Goal: Task Accomplishment & Management: Complete application form

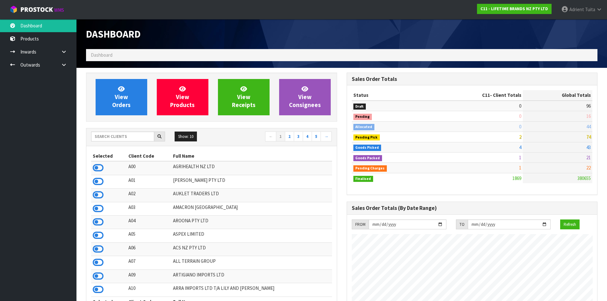
scroll to position [483, 260]
click at [124, 137] on input "text" at bounding box center [122, 137] width 63 height 10
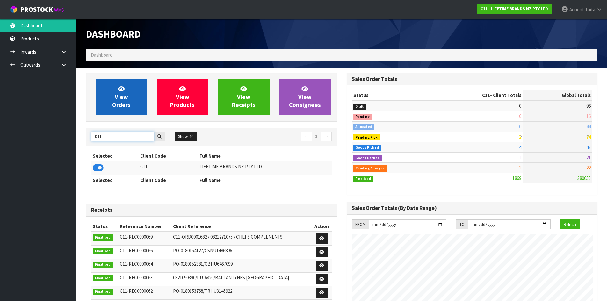
type input "C11"
click at [137, 90] on link "View Orders" at bounding box center [122, 97] width 52 height 36
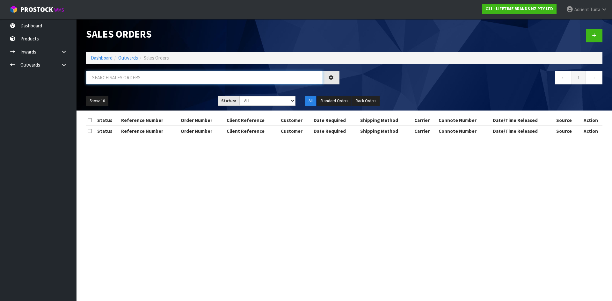
click at [140, 74] on input "text" at bounding box center [204, 78] width 237 height 14
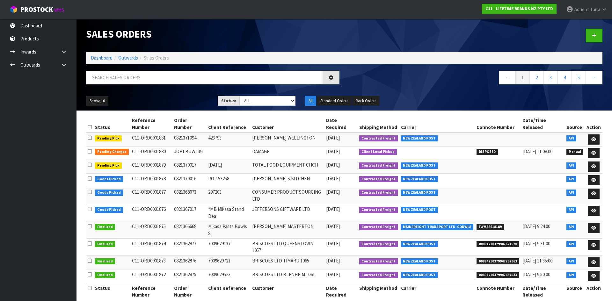
click at [457, 95] on div "Show: 10 5 10 25 50 Status: Draft Pending Allocated Pending Pick Goods Picked G…" at bounding box center [344, 101] width 526 height 20
click at [171, 74] on input "text" at bounding box center [204, 78] width 237 height 14
type input "2291"
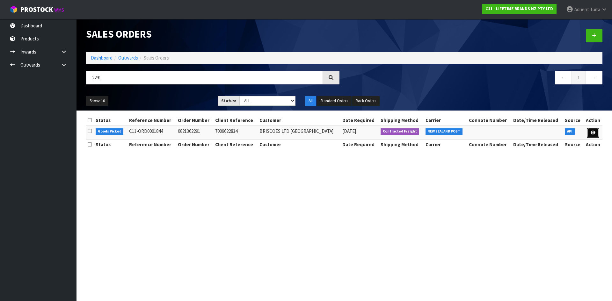
click at [591, 133] on icon at bounding box center [593, 133] width 5 height 4
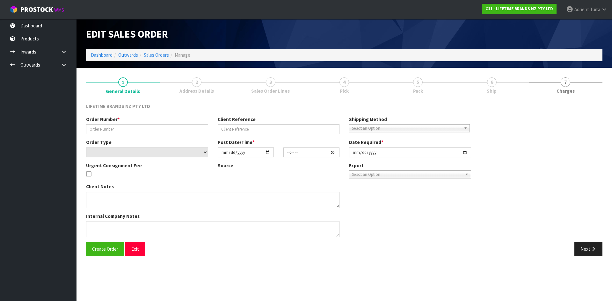
type input "0821362291"
type input "7009622834"
select select "number:0"
type input "2025-09-08"
type input "10:54:02.000"
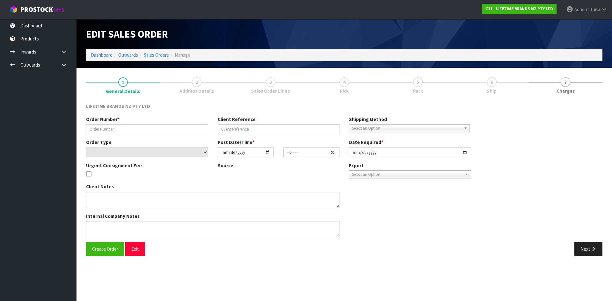
type input "2025-09-08"
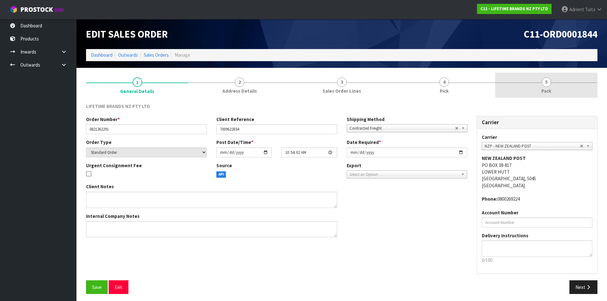
click at [570, 90] on link "5 Pack" at bounding box center [546, 85] width 102 height 25
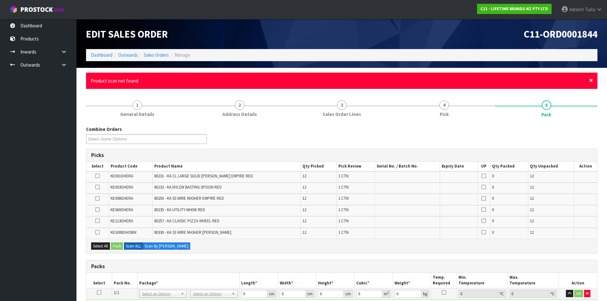
click at [590, 81] on span "×" at bounding box center [591, 80] width 4 height 9
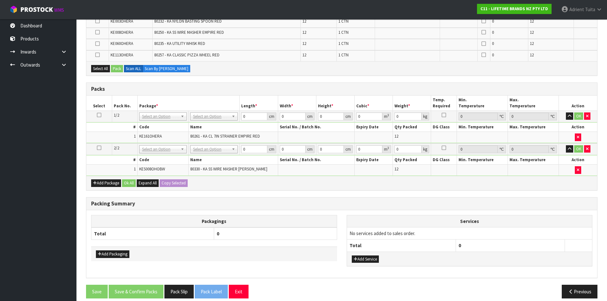
scroll to position [150, 0]
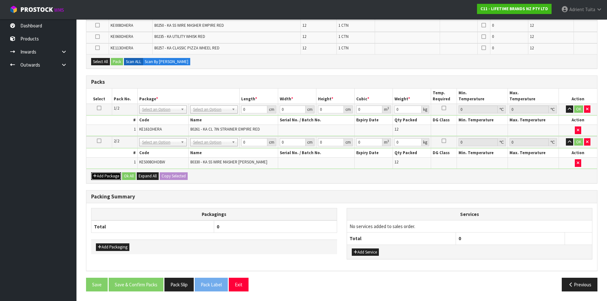
click at [113, 173] on button "Add Package" at bounding box center [106, 176] width 30 height 8
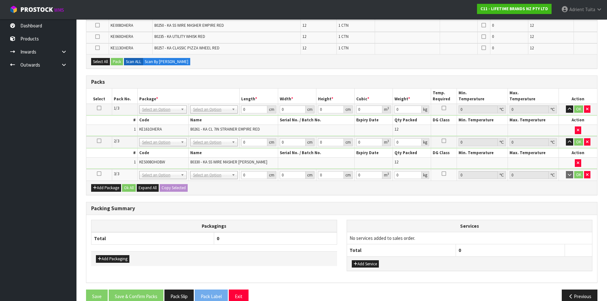
click at [98, 174] on icon at bounding box center [99, 174] width 4 height 0
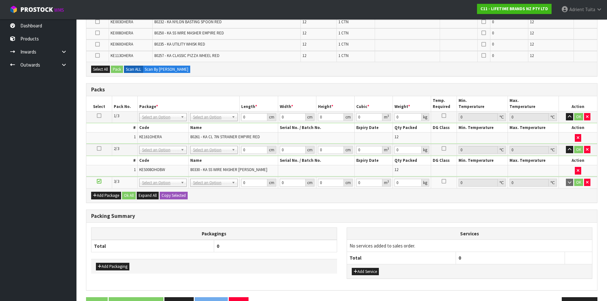
scroll to position [118, 0]
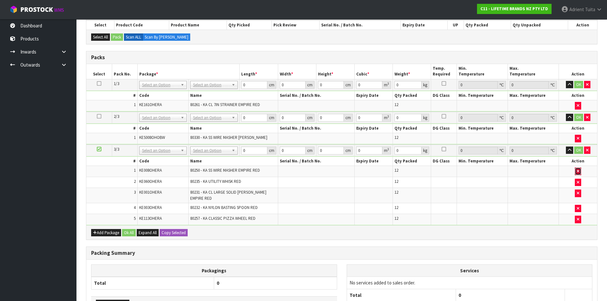
click at [577, 172] on icon "button" at bounding box center [578, 171] width 3 height 4
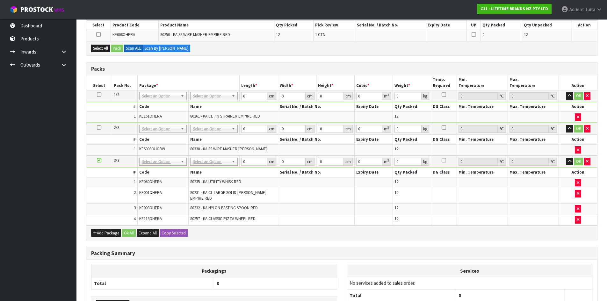
click at [99, 161] on icon at bounding box center [99, 160] width 4 height 0
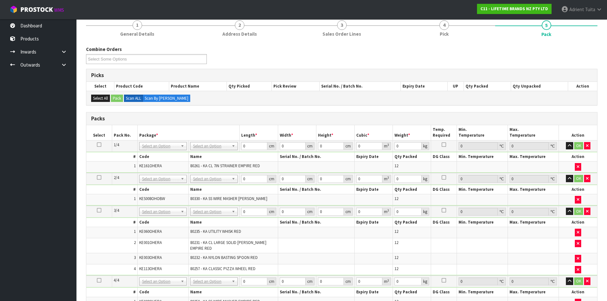
scroll to position [55, 0]
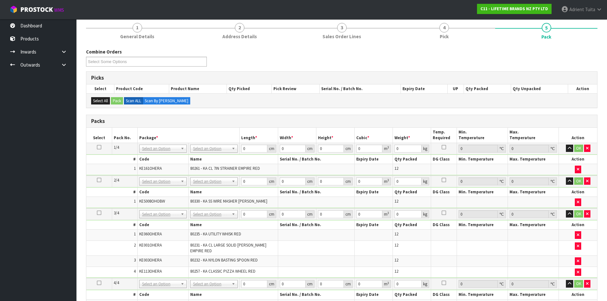
click at [97, 180] on icon at bounding box center [99, 180] width 4 height 0
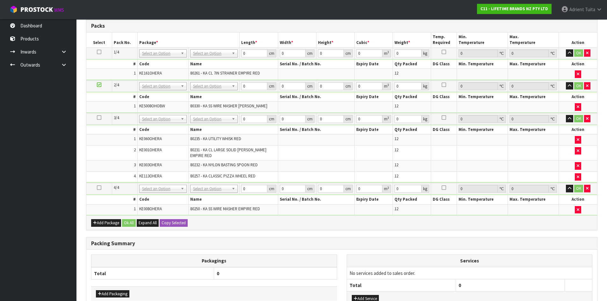
scroll to position [150, 0]
click at [586, 187] on button "button" at bounding box center [587, 189] width 6 height 8
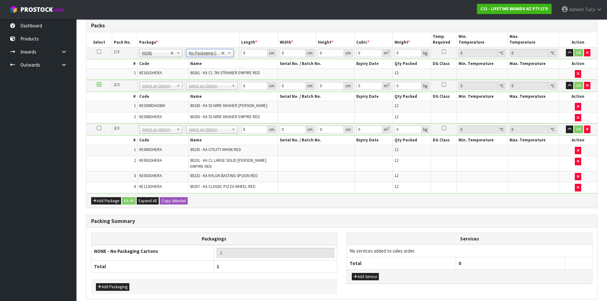
drag, startPoint x: 221, startPoint y: 84, endPoint x: 219, endPoint y: 94, distance: 10.8
drag, startPoint x: 218, startPoint y: 99, endPoint x: 216, endPoint y: 110, distance: 10.8
type input "2"
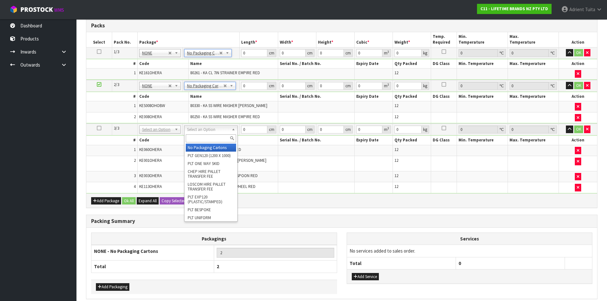
click at [209, 140] on input "text" at bounding box center [211, 139] width 50 height 8
type input "ctn9"
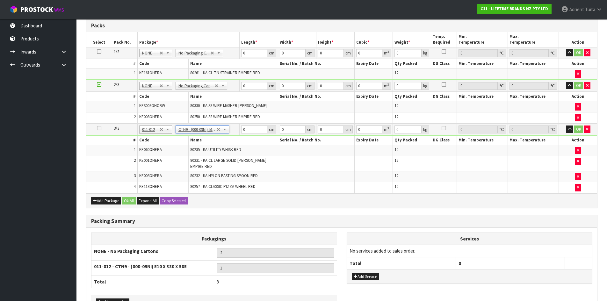
type input "51"
type input "38"
type input "58.5"
type input "0.113373"
type input "9.02"
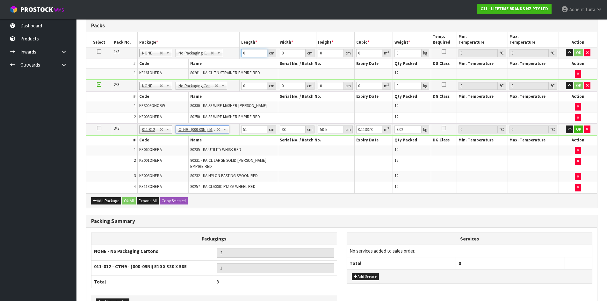
click at [247, 53] on input "0" at bounding box center [254, 53] width 26 height 8
type input "44"
type input "40"
type input "3"
type input "0.00528"
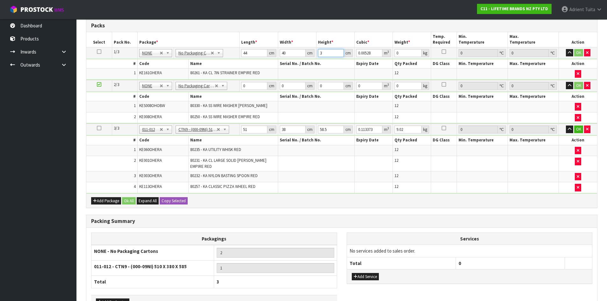
type input "30"
type input "0.0528"
type input "30"
type input "4"
click at [258, 87] on input "0" at bounding box center [254, 86] width 26 height 8
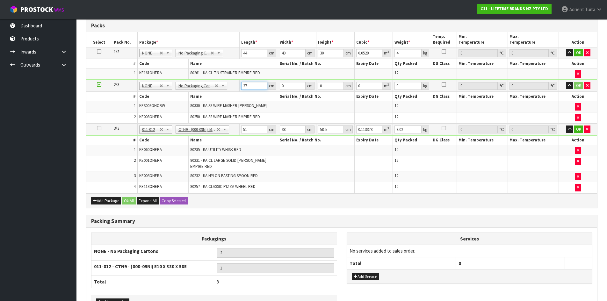
type input "37"
type input "29"
type input "4"
type input "0.004292"
type input "43"
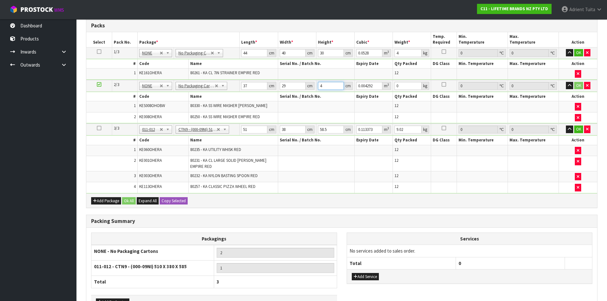
type input "0.046139"
type input "43"
type input "7"
click at [244, 133] on input "51" at bounding box center [254, 130] width 26 height 8
click at [245, 131] on input "51" at bounding box center [254, 130] width 26 height 8
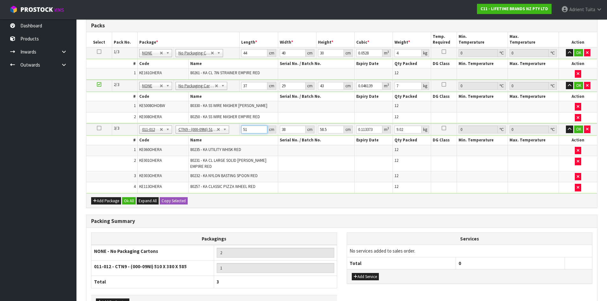
click at [245, 131] on input "51" at bounding box center [254, 130] width 26 height 8
type input "5"
type input "0.011115"
type input "52"
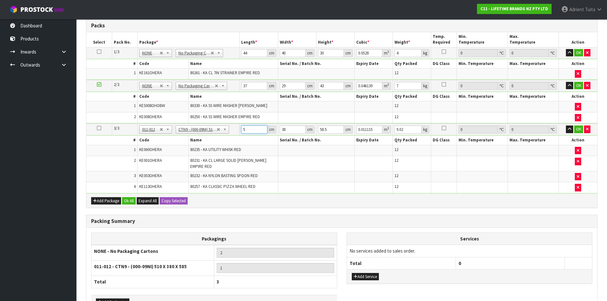
type input "0.115596"
type input "52"
type input "4"
type input "0.012168"
type input "40"
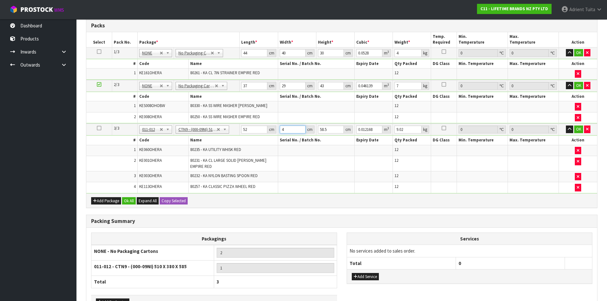
type input "0.12168"
type input "40"
type input "5"
type input "0.0104"
type input "53"
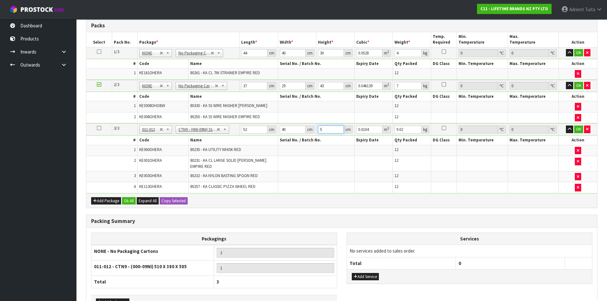
type input "0.11024"
type input "53"
type input "12"
click at [375, 273] on button "Add Service" at bounding box center [365, 277] width 27 height 8
drag, startPoint x: 370, startPoint y: 244, endPoint x: 371, endPoint y: 250, distance: 6.8
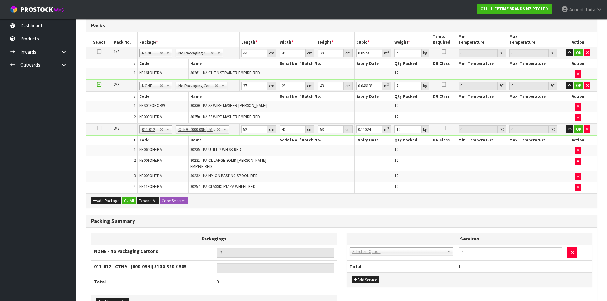
click at [371, 249] on td "003-036 - EXTERNAL PLANT HIRE 008-035 - OUTWARD HDLG+/HOIST LIFT ON/OFF 008-036…" at bounding box center [401, 253] width 109 height 16
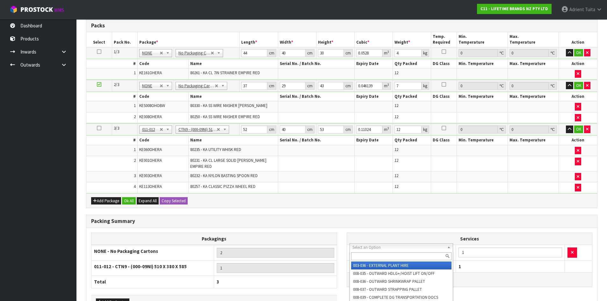
drag, startPoint x: 371, startPoint y: 251, endPoint x: 371, endPoint y: 260, distance: 8.6
click at [371, 260] on input "text" at bounding box center [401, 256] width 101 height 8
type input "su"
drag, startPoint x: 373, startPoint y: 268, endPoint x: 457, endPoint y: 256, distance: 84.4
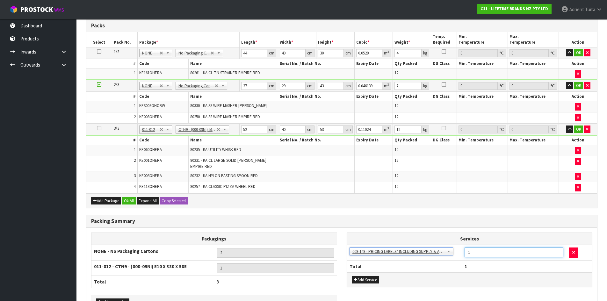
click at [484, 249] on input "1" at bounding box center [514, 253] width 99 height 10
type input "60"
click at [582, 54] on button "OK" at bounding box center [578, 53] width 9 height 8
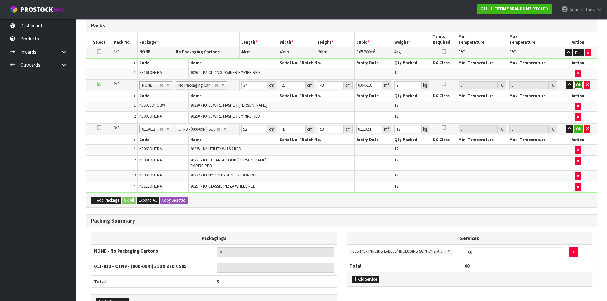
click at [578, 86] on button "OK" at bounding box center [578, 85] width 9 height 8
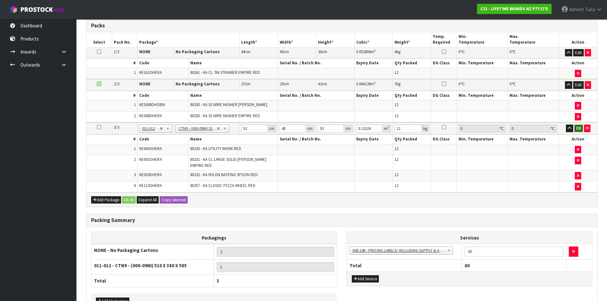
click at [580, 129] on button "OK" at bounding box center [578, 129] width 9 height 8
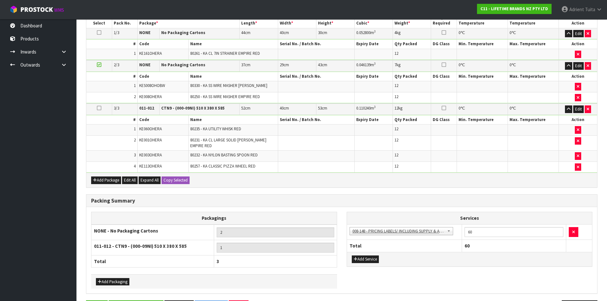
scroll to position [188, 0]
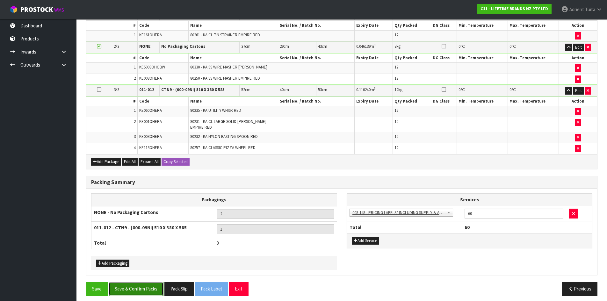
click at [146, 286] on button "Save & Confirm Packs" at bounding box center [136, 289] width 55 height 14
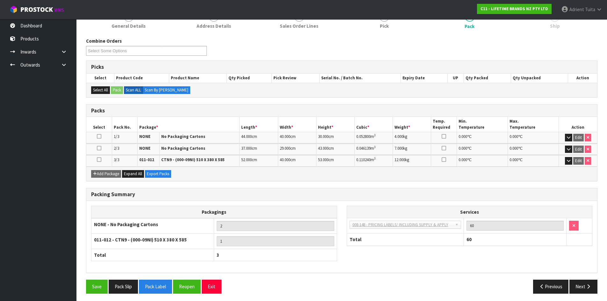
scroll to position [91, 0]
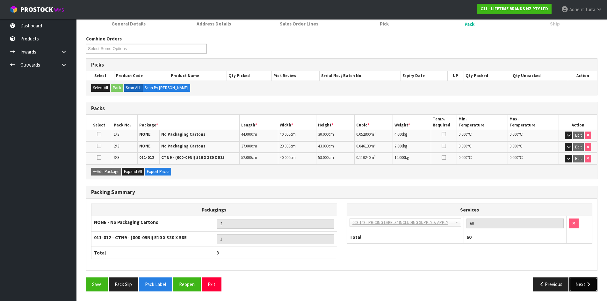
click at [590, 282] on button "Next" at bounding box center [584, 285] width 28 height 14
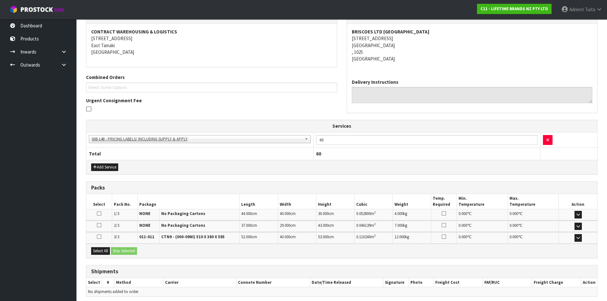
scroll to position [141, 0]
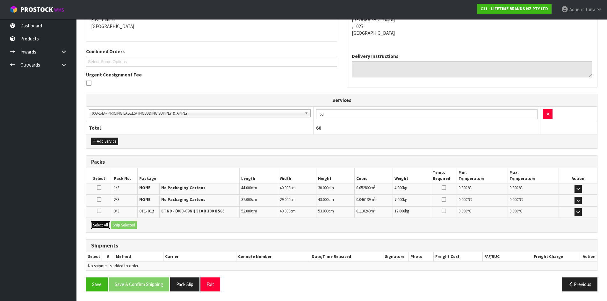
drag, startPoint x: 101, startPoint y: 225, endPoint x: 123, endPoint y: 225, distance: 21.7
click at [101, 226] on button "Select All" at bounding box center [100, 226] width 19 height 8
click at [123, 225] on button "Ship Selected" at bounding box center [124, 226] width 26 height 8
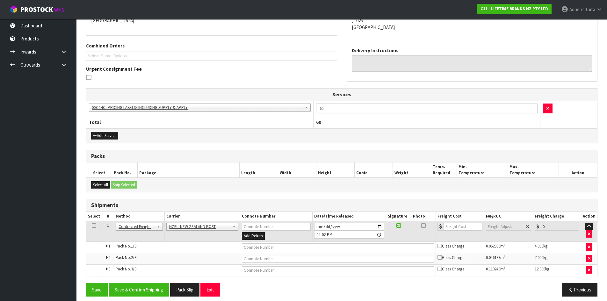
scroll to position [152, 0]
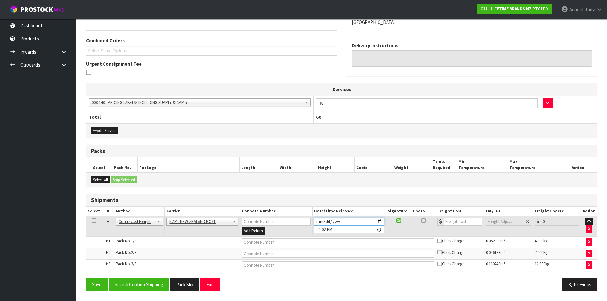
click at [380, 222] on input "2025-09-10" at bounding box center [349, 222] width 70 height 8
type input "2025-09-11"
click at [143, 282] on button "Save & Confirm Shipping" at bounding box center [139, 285] width 61 height 14
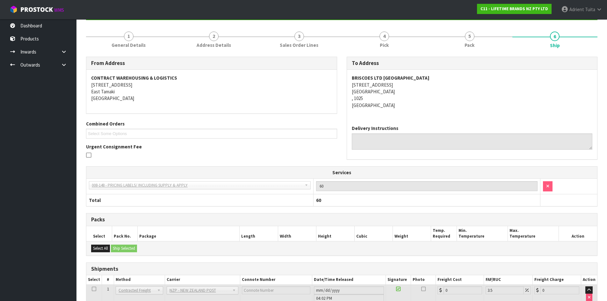
scroll to position [142, 0]
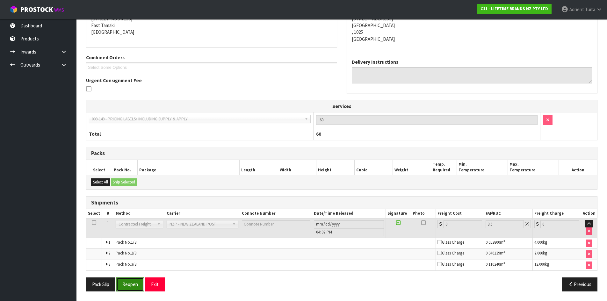
click at [143, 283] on button "Reopen" at bounding box center [130, 285] width 28 height 14
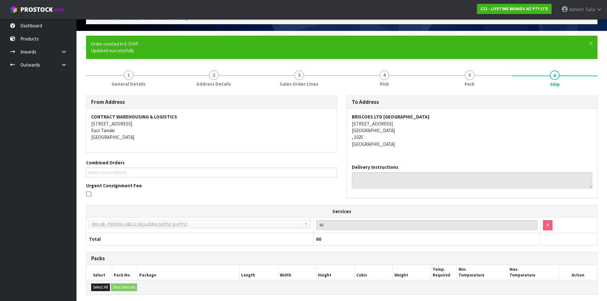
scroll to position [135, 0]
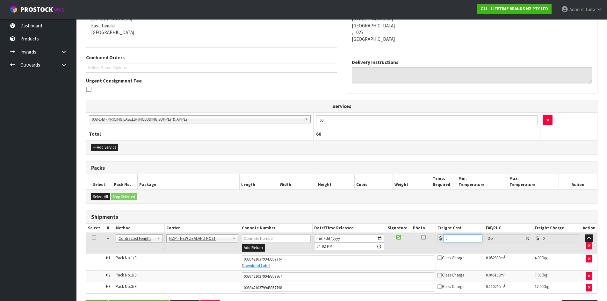
drag, startPoint x: 452, startPoint y: 237, endPoint x: 446, endPoint y: 233, distance: 7.1
click at [452, 236] on input "0" at bounding box center [463, 239] width 39 height 8
type input "1"
type input "1.03"
type input "12"
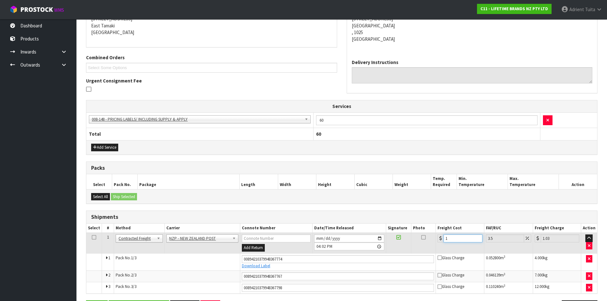
type input "12.42"
type input "12.9"
type input "13.35"
type input "12.99"
type input "13.44"
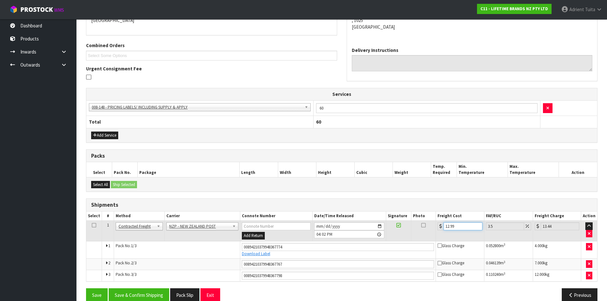
scroll to position [158, 0]
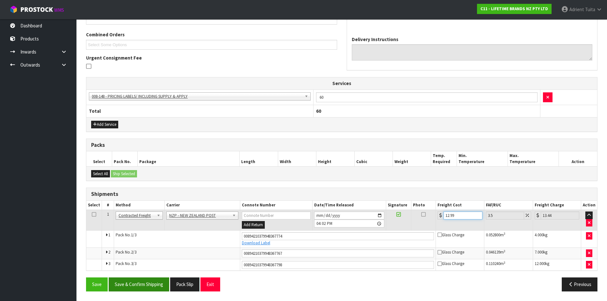
type input "12.99"
click at [136, 283] on button "Save & Confirm Shipping" at bounding box center [139, 285] width 61 height 14
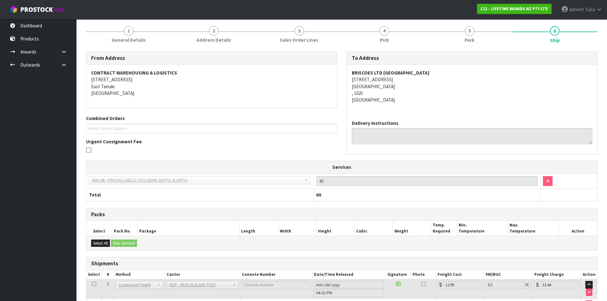
scroll to position [0, 0]
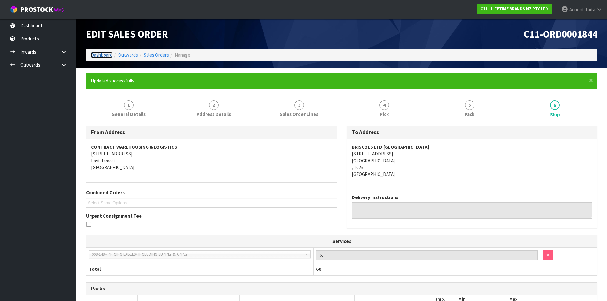
click at [98, 55] on link "Dashboard" at bounding box center [102, 55] width 22 height 6
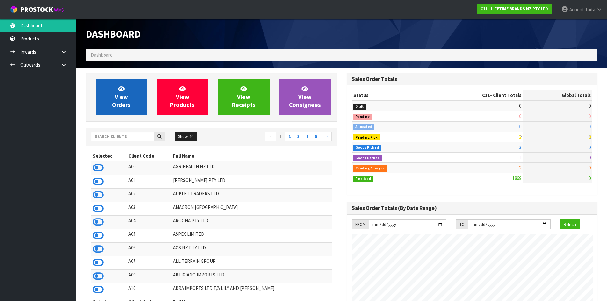
scroll to position [483, 260]
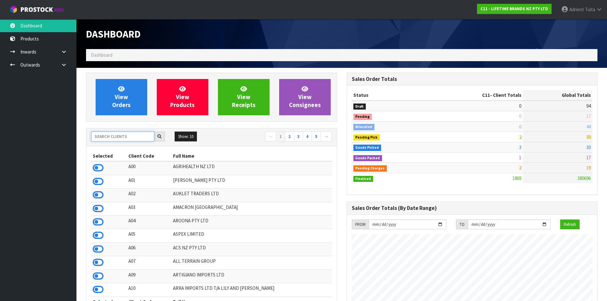
click at [129, 136] on input "text" at bounding box center [122, 137] width 63 height 10
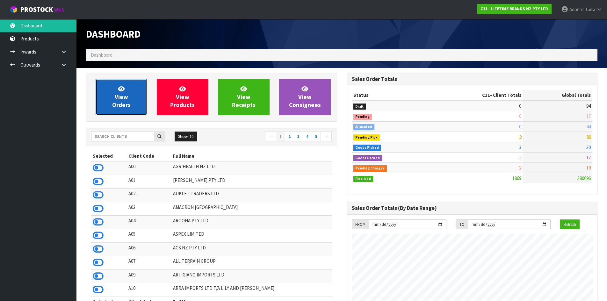
click at [120, 102] on span "View Orders" at bounding box center [121, 97] width 18 height 24
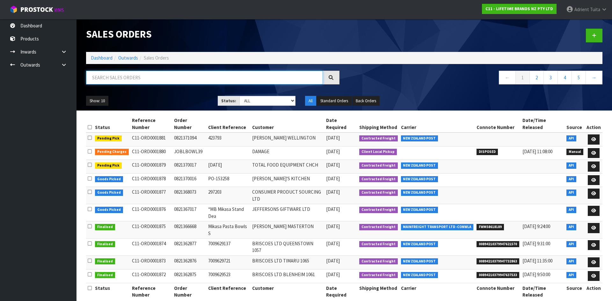
click at [122, 79] on input "text" at bounding box center [204, 78] width 237 height 14
type input "7017"
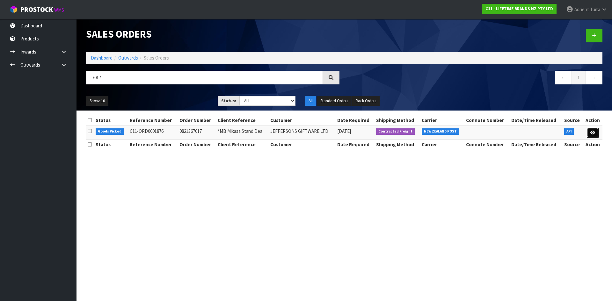
click at [598, 134] on link at bounding box center [593, 133] width 12 height 10
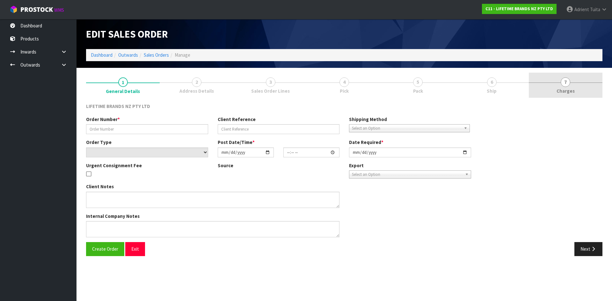
type input "0821367017"
type input "*MB Mikasa Stand Dea"
select select "number:0"
type input "2025-09-09"
type input "10:23:53.000"
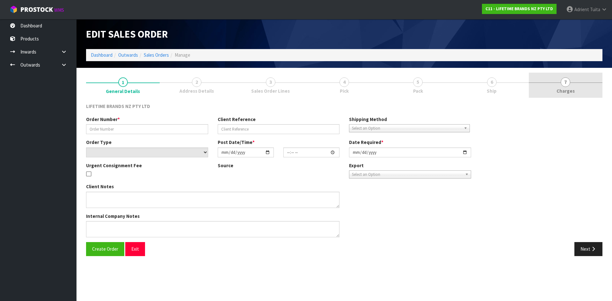
type input "2025-09-09"
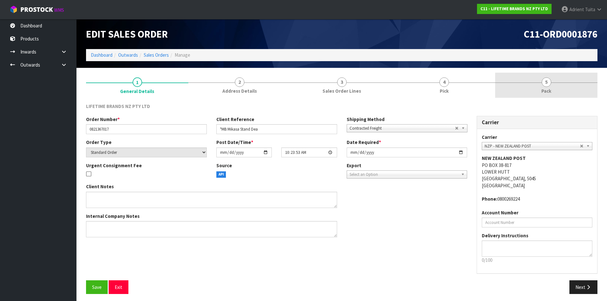
click at [568, 88] on link "5 Pack" at bounding box center [546, 85] width 102 height 25
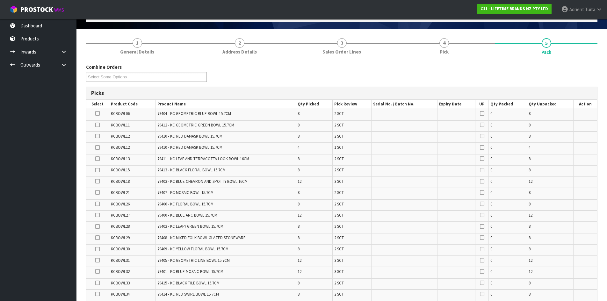
scroll to position [191, 0]
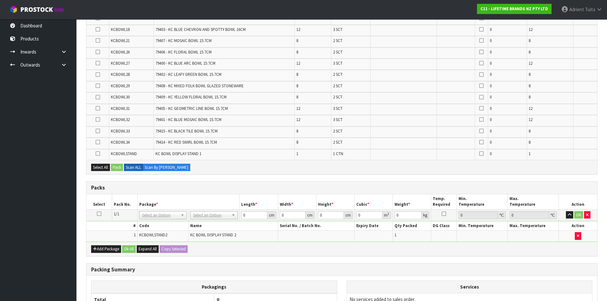
click at [162, 235] on span "KCBOWLSTAND2" at bounding box center [153, 234] width 28 height 5
copy tr "KCBOWLSTAND2"
drag, startPoint x: 106, startPoint y: 245, endPoint x: 104, endPoint y: 250, distance: 5.6
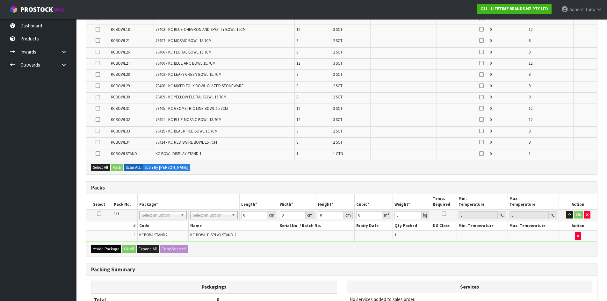
click at [106, 246] on div "Add Package Ok All Expand All Copy Selected" at bounding box center [341, 249] width 511 height 14
click at [104, 250] on button "Add Package" at bounding box center [106, 249] width 30 height 8
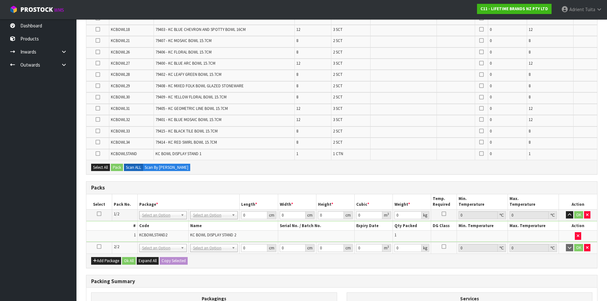
click at [101, 247] on icon at bounding box center [99, 247] width 4 height 0
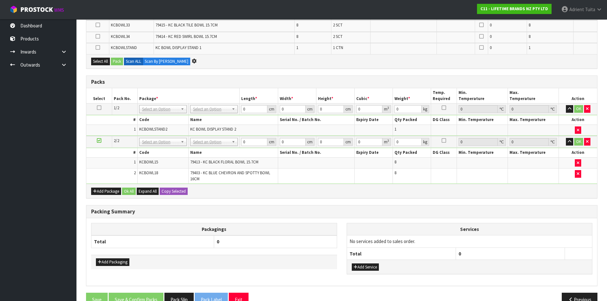
scroll to position [274, 0]
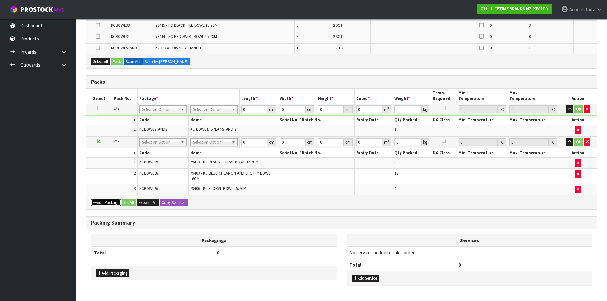
click at [101, 203] on button "Add Package" at bounding box center [106, 203] width 30 height 8
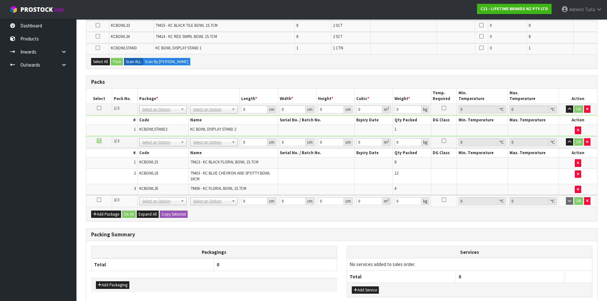
drag, startPoint x: 99, startPoint y: 201, endPoint x: 96, endPoint y: 200, distance: 3.9
click at [99, 200] on icon at bounding box center [99, 200] width 4 height 0
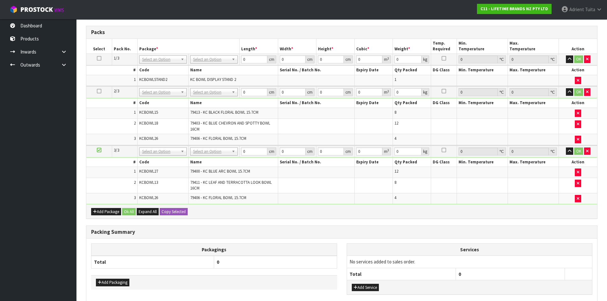
scroll to position [279, 0]
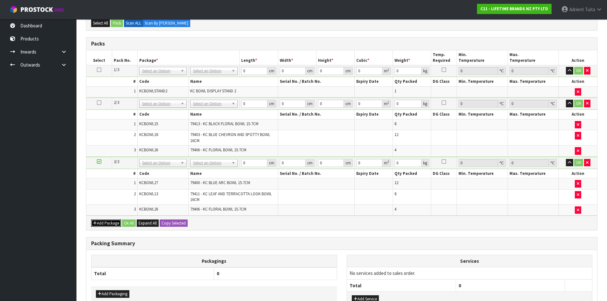
click at [94, 226] on button "Add Package" at bounding box center [106, 224] width 30 height 8
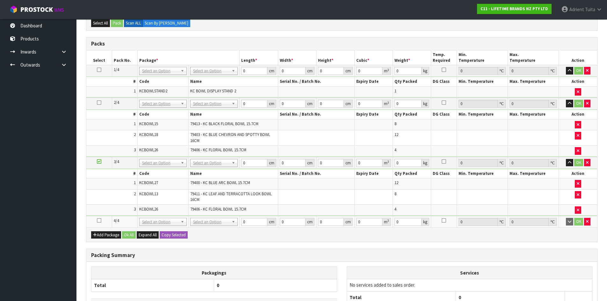
click at [99, 221] on icon at bounding box center [99, 221] width 4 height 0
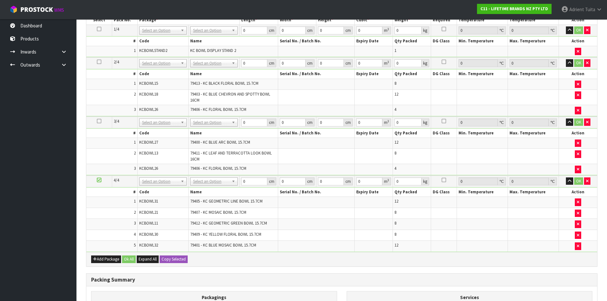
scroll to position [286, 0]
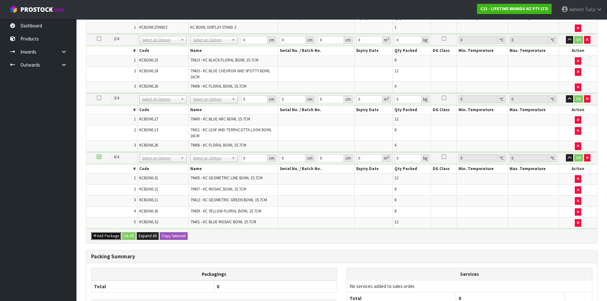
click at [95, 233] on button "Add Package" at bounding box center [106, 236] width 30 height 8
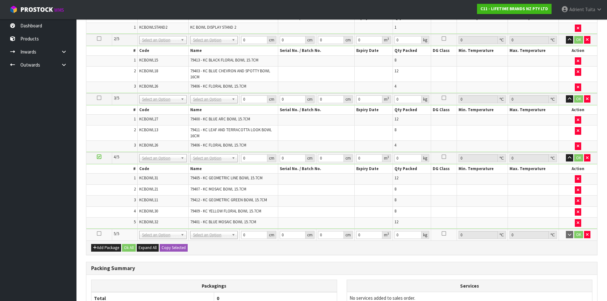
click at [98, 234] on icon at bounding box center [99, 234] width 4 height 0
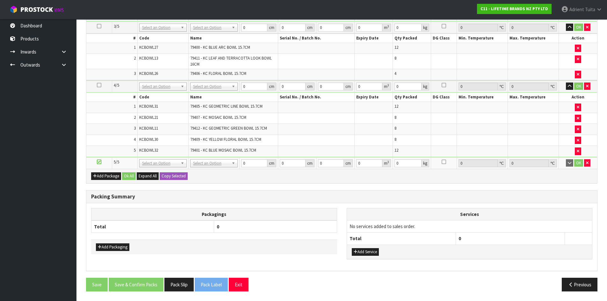
scroll to position [0, 0]
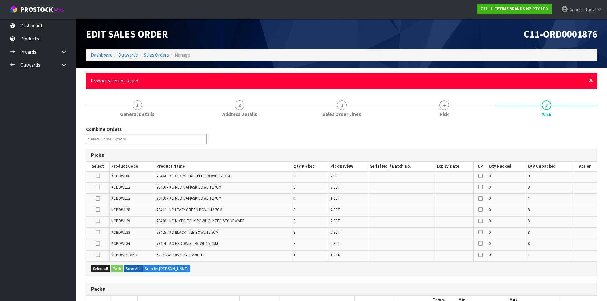
click at [592, 81] on span "×" at bounding box center [591, 80] width 4 height 9
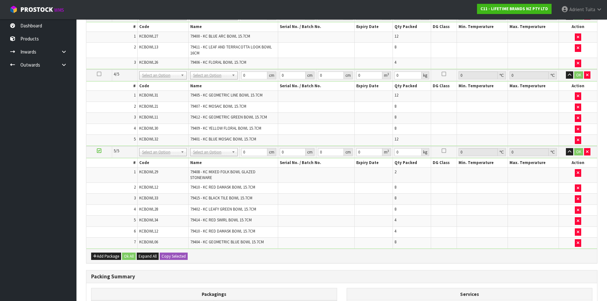
scroll to position [302, 0]
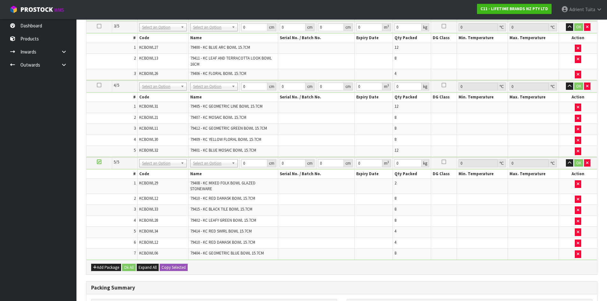
click at [99, 162] on icon at bounding box center [99, 162] width 4 height 0
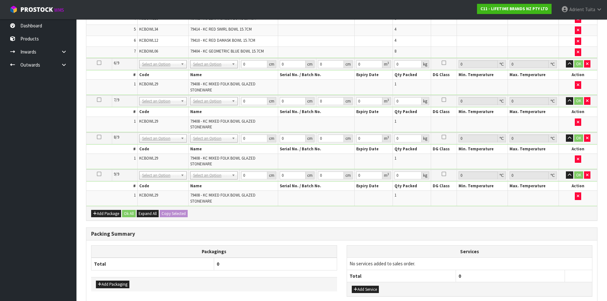
scroll to position [489, 0]
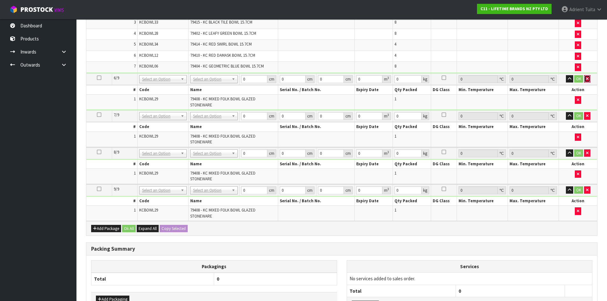
click at [590, 81] on button "button" at bounding box center [587, 79] width 6 height 8
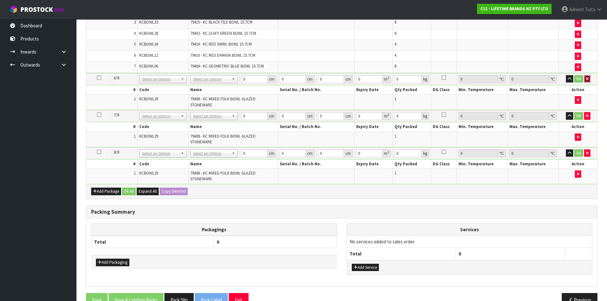
click at [587, 82] on button "button" at bounding box center [587, 79] width 6 height 8
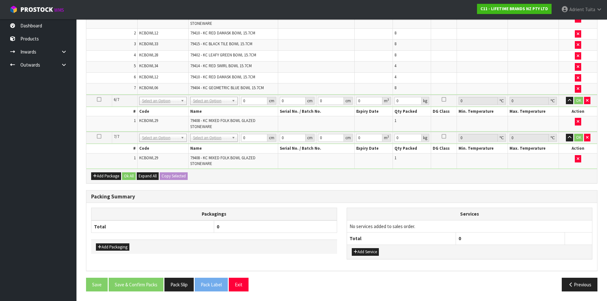
scroll to position [467, 0]
click at [589, 102] on button "button" at bounding box center [587, 101] width 6 height 8
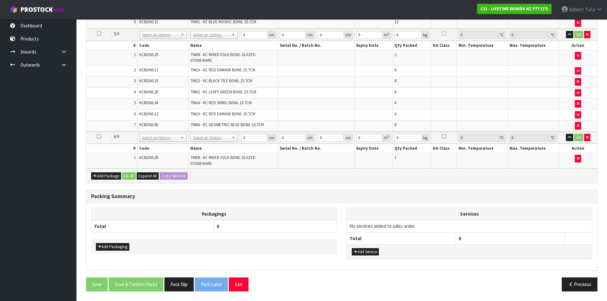
scroll to position [430, 0]
click at [589, 138] on button "button" at bounding box center [587, 138] width 6 height 8
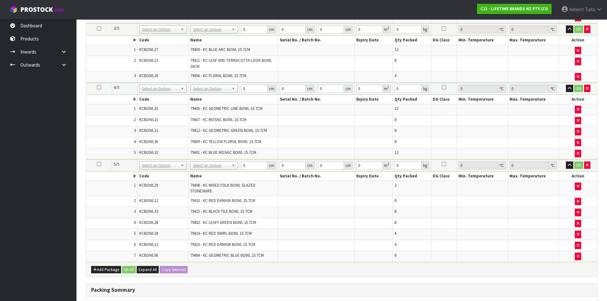
scroll to position [297, 0]
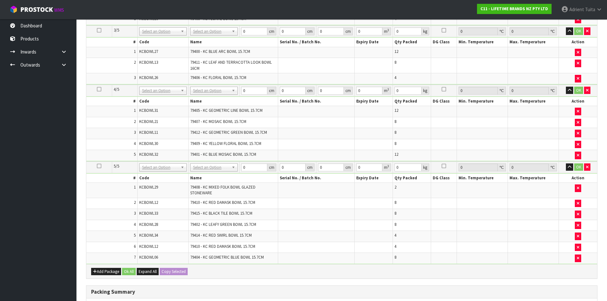
click at [98, 166] on icon at bounding box center [99, 166] width 4 height 0
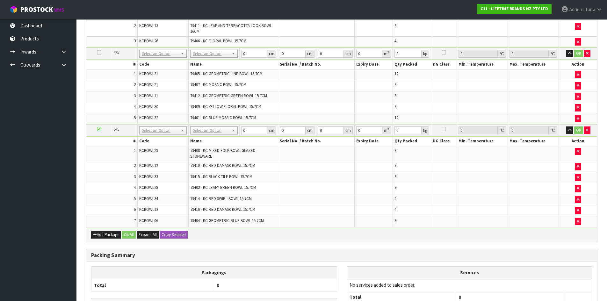
scroll to position [382, 0]
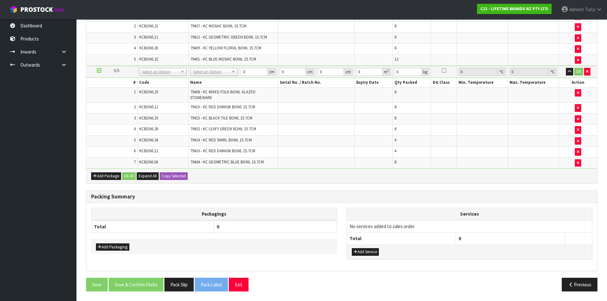
click at [99, 71] on icon at bounding box center [99, 70] width 4 height 0
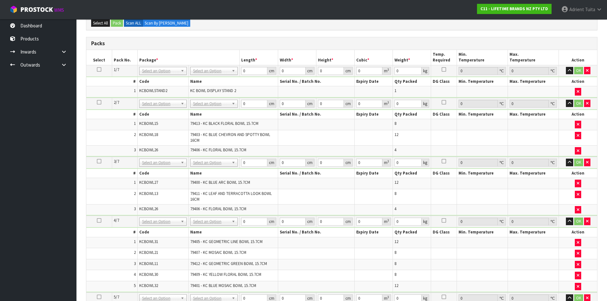
scroll to position [72, 0]
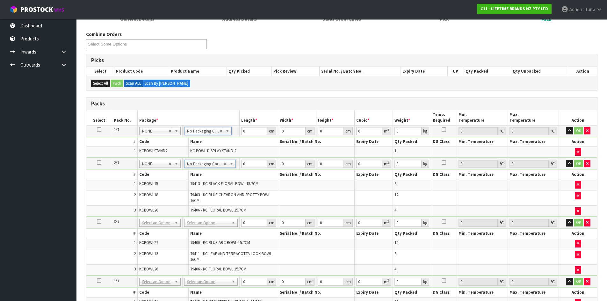
type input "2"
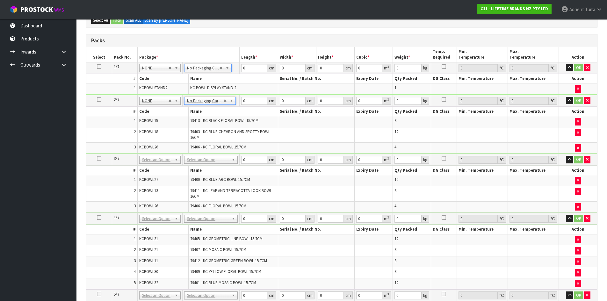
scroll to position [136, 0]
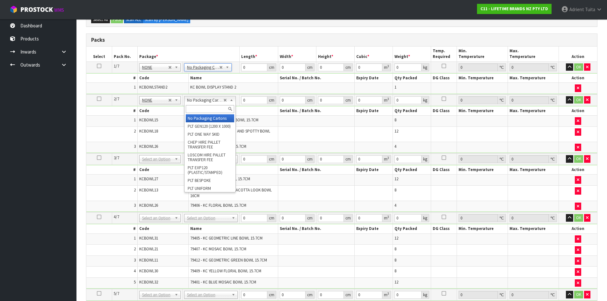
click at [208, 106] on input "text" at bounding box center [210, 109] width 48 height 8
type input "oc"
type input "1"
type input "8.98"
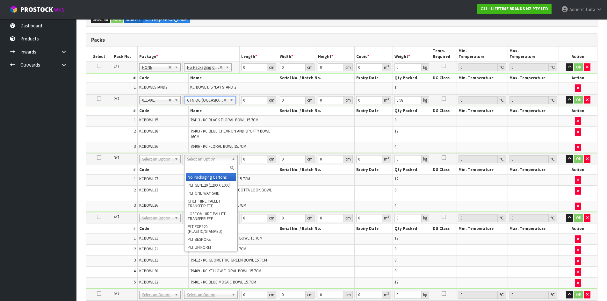
drag, startPoint x: 201, startPoint y: 161, endPoint x: 201, endPoint y: 168, distance: 7.7
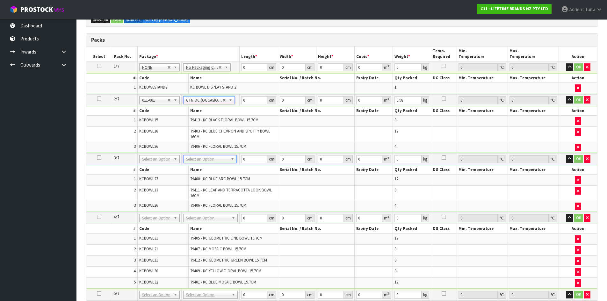
click at [203, 164] on td "No Packaging Cartons PLT GEN120 (1200 X 1000) PLT ONE WAY SKID CHEP HIRE PALLET…" at bounding box center [211, 159] width 58 height 12
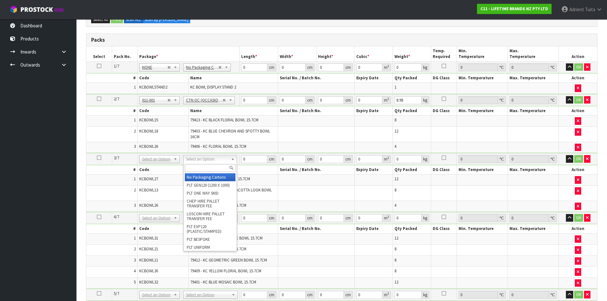
drag, startPoint x: 204, startPoint y: 161, endPoint x: 204, endPoint y: 167, distance: 6.4
click at [204, 167] on input "text" at bounding box center [210, 168] width 50 height 8
type input "oc"
type input "2"
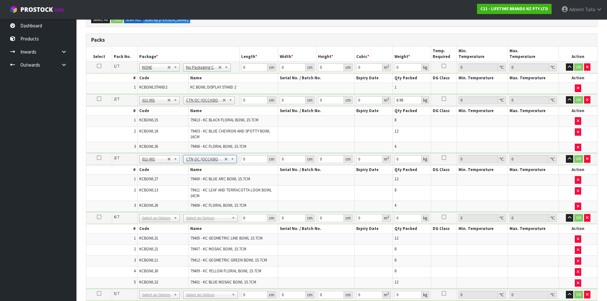
type input "8.66"
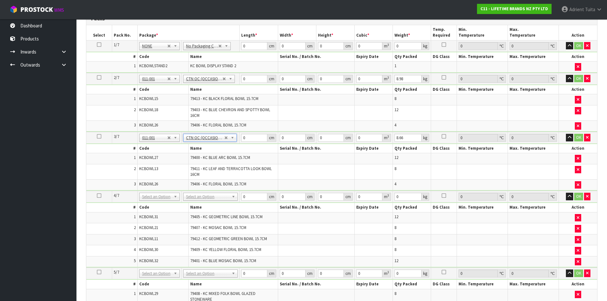
scroll to position [168, 0]
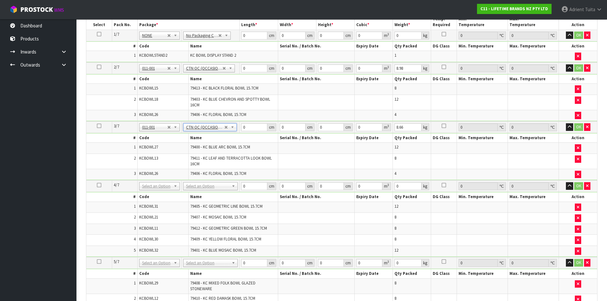
drag, startPoint x: 210, startPoint y: 189, endPoint x: 209, endPoint y: 197, distance: 8.3
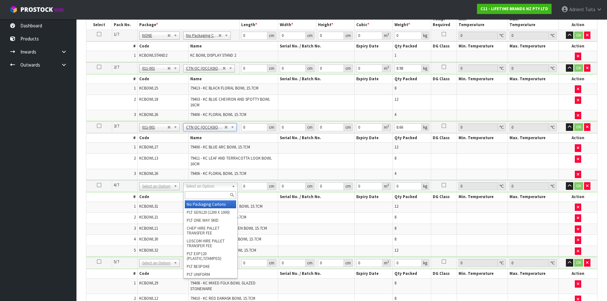
click at [209, 199] on input "text" at bounding box center [210, 195] width 51 height 8
type input "oc"
type input "3"
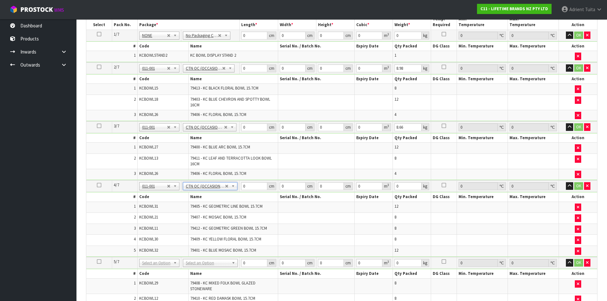
type input "18.64"
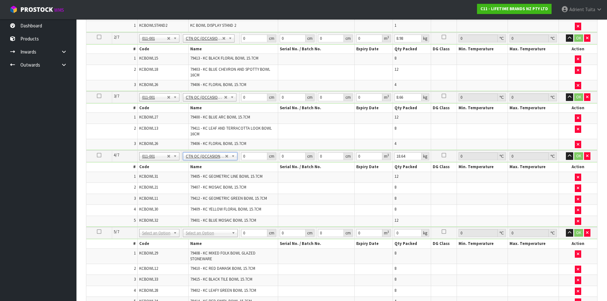
scroll to position [231, 0]
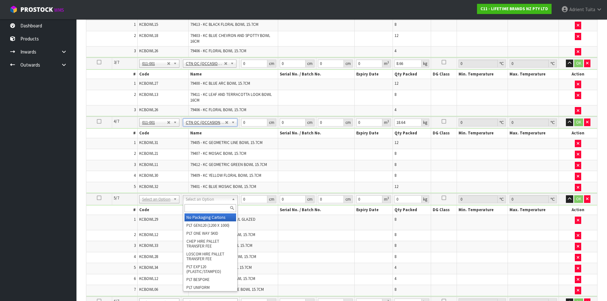
drag, startPoint x: 215, startPoint y: 200, endPoint x: 213, endPoint y: 208, distance: 8.1
click at [213, 208] on input "text" at bounding box center [211, 208] width 52 height 8
type input "oc"
type input "4"
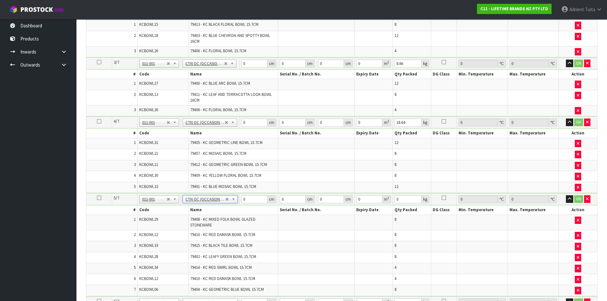
type input "18.56"
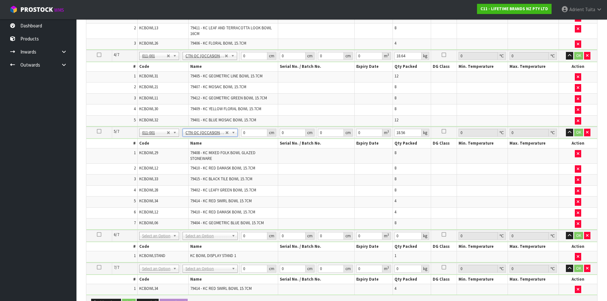
scroll to position [391, 0]
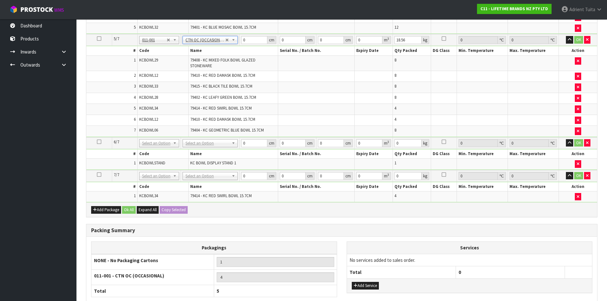
drag, startPoint x: 211, startPoint y: 141, endPoint x: 209, endPoint y: 154, distance: 13.3
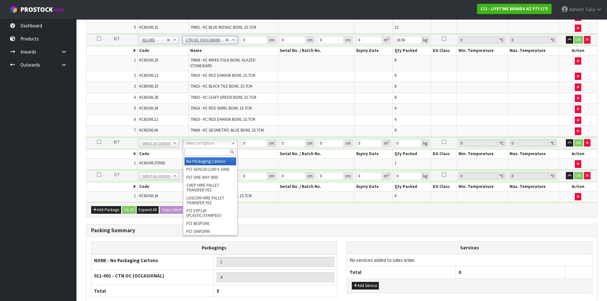
type input "2"
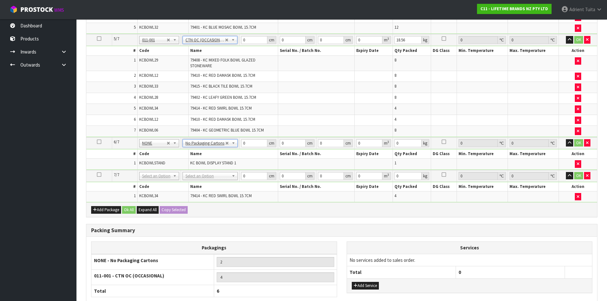
drag, startPoint x: 210, startPoint y: 177, endPoint x: 208, endPoint y: 186, distance: 9.1
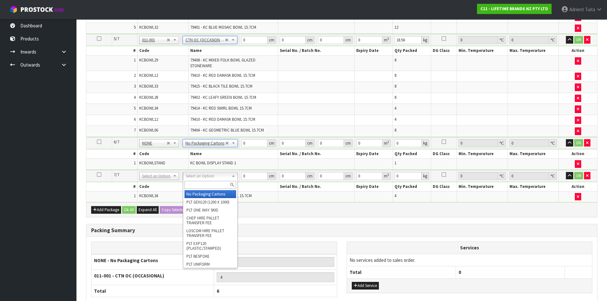
click at [208, 186] on input "text" at bounding box center [211, 185] width 52 height 8
type input "a4"
type input "30.5"
type input "21.5"
type input "10.5"
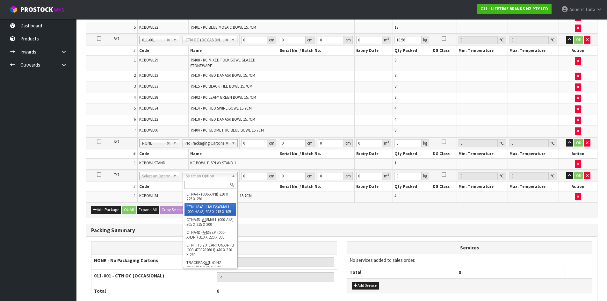
type input "0.006885"
type input "1.74"
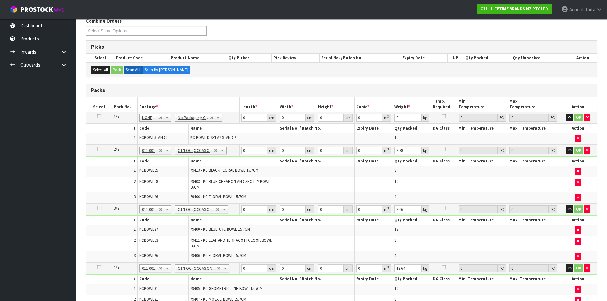
scroll to position [72, 0]
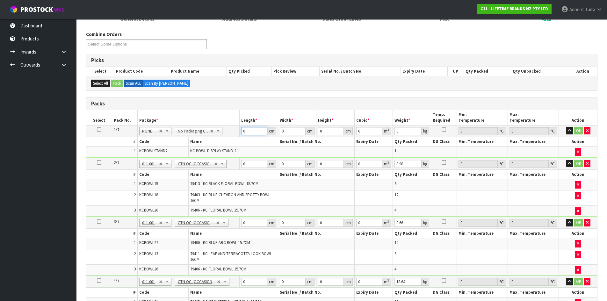
click at [248, 130] on input "0" at bounding box center [254, 131] width 26 height 8
type input "151"
type input "38"
type input "3"
type input "0.017214"
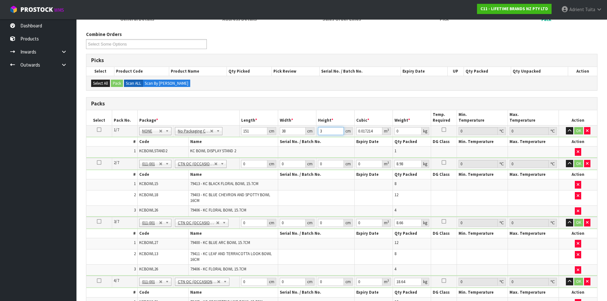
type input "38"
type input "0.218044"
type input "38"
type input "19"
click at [581, 130] on button "OK" at bounding box center [578, 131] width 9 height 8
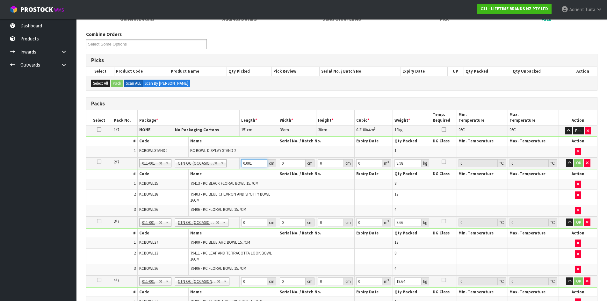
click at [261, 163] on input "0.001" at bounding box center [254, 163] width 26 height 8
click at [234, 165] on td "No Packaging Cartons PLT GEN120 (1200 X 1000) PLT ONE WAY SKID CHEP HIRE PALLET…" at bounding box center [206, 163] width 66 height 12
click at [246, 165] on input "0.001" at bounding box center [254, 163] width 26 height 8
type input "44"
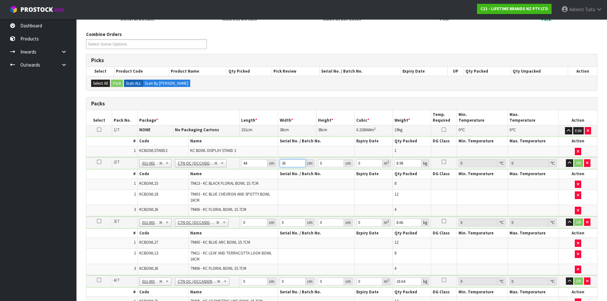
type input "36"
type input "2"
type input "0.003168"
type input "20"
type input "0.03168"
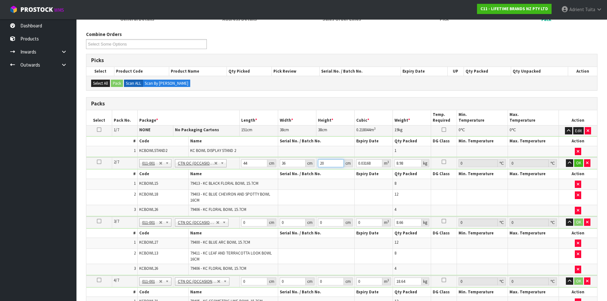
type input "20"
type input "10"
click at [580, 164] on button "OK" at bounding box center [578, 163] width 9 height 8
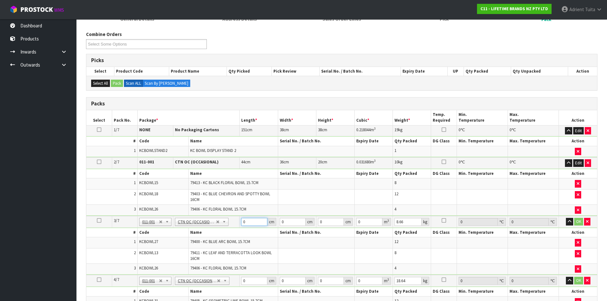
click at [248, 223] on input "0" at bounding box center [254, 222] width 26 height 8
type input "44"
type input "36"
type input "2"
type input "0.003168"
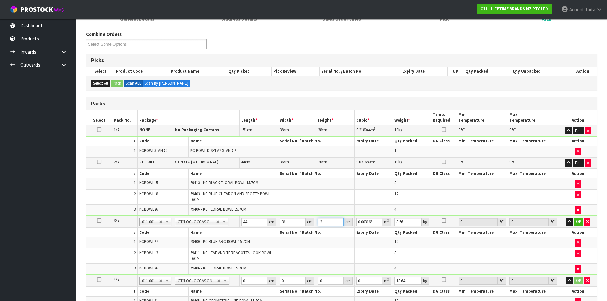
type input "20"
type input "0.03168"
type input "20"
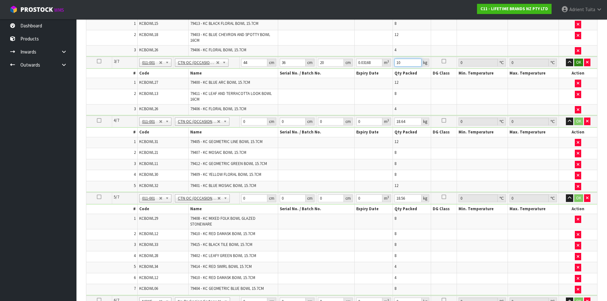
type input "10"
click at [580, 65] on button "OK" at bounding box center [578, 63] width 9 height 8
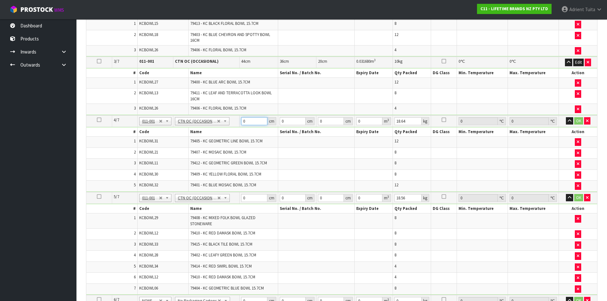
click at [250, 122] on input "0" at bounding box center [254, 121] width 26 height 8
type input "44"
type input "36"
type input "3"
type input "0.004752"
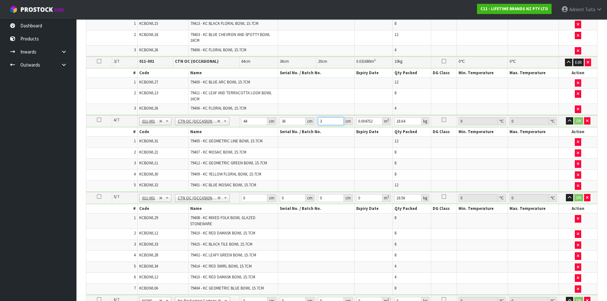
type input "36"
type input "0.057024"
type input "36"
type input "19"
click at [254, 201] on input "0" at bounding box center [254, 198] width 26 height 8
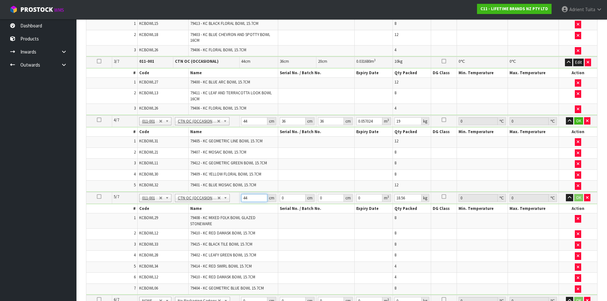
type input "44"
type input "36"
type input "3"
type input "0.004752"
type input "36"
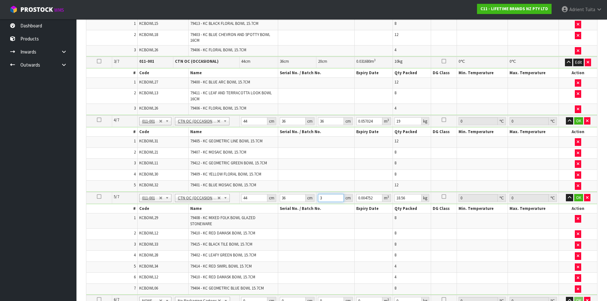
type input "0.057024"
type input "36"
type input "19"
click at [578, 120] on button "OK" at bounding box center [578, 121] width 9 height 8
click at [577, 198] on button "OK" at bounding box center [578, 198] width 9 height 8
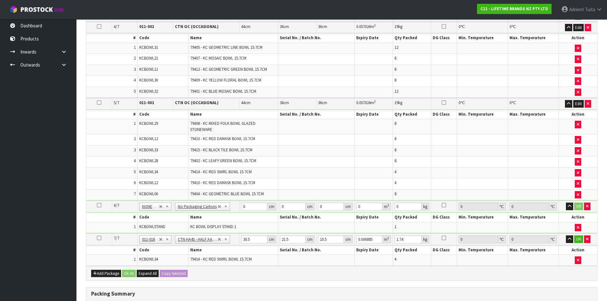
scroll to position [327, 0]
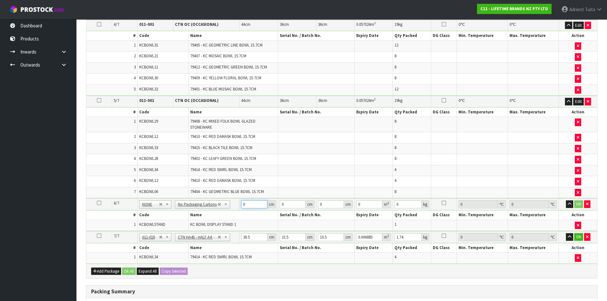
click at [247, 205] on input "0" at bounding box center [254, 205] width 26 height 8
type input "46"
type input "4"
type input "0.008464"
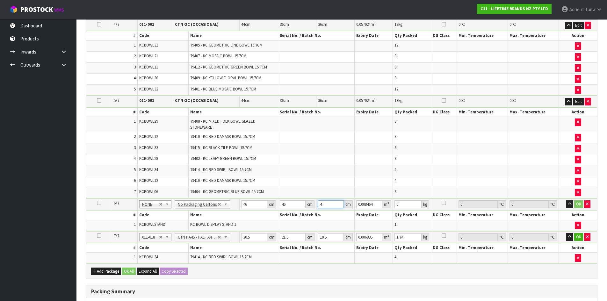
type input "40"
type input "0.08464"
type input "40"
type input "14"
click at [578, 203] on button "OK" at bounding box center [578, 205] width 9 height 8
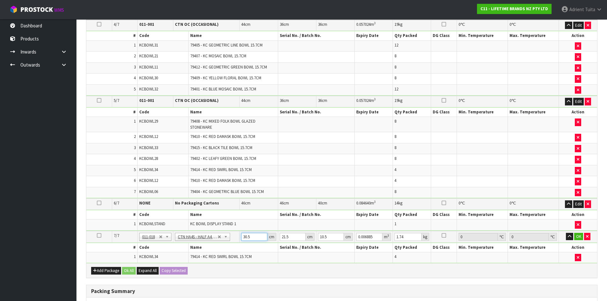
click at [248, 237] on input "30.5" at bounding box center [254, 237] width 26 height 8
type input "3"
type input "0.000677"
type input "31"
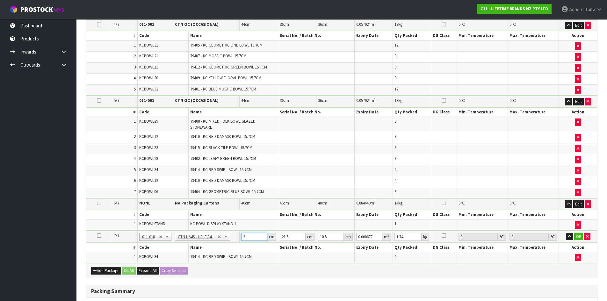
type input "0.006998"
type input "31"
type input "2"
type input "0.000651"
type input "24"
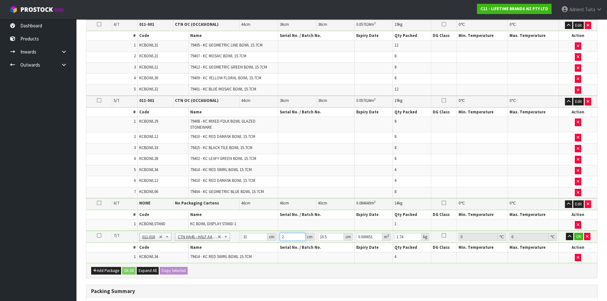
type input "0.007812"
type input "24"
type input "1"
type input "0.000744"
type input "15"
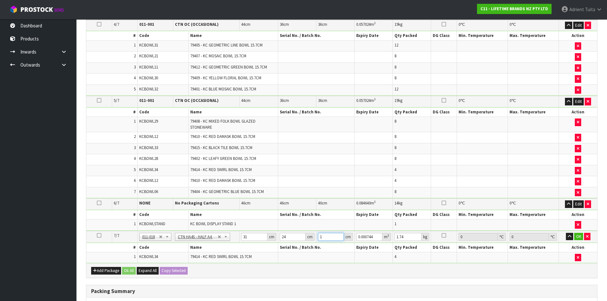
type input "0.01116"
type input "15"
type input "2"
click at [581, 237] on button "OK" at bounding box center [578, 237] width 9 height 8
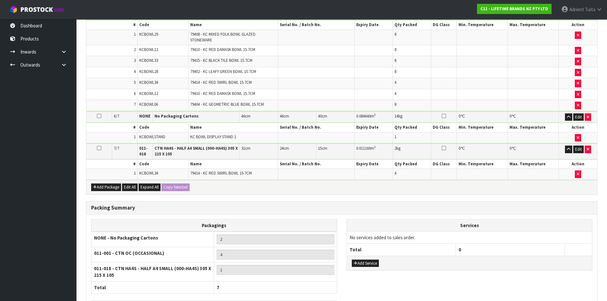
scroll to position [480, 0]
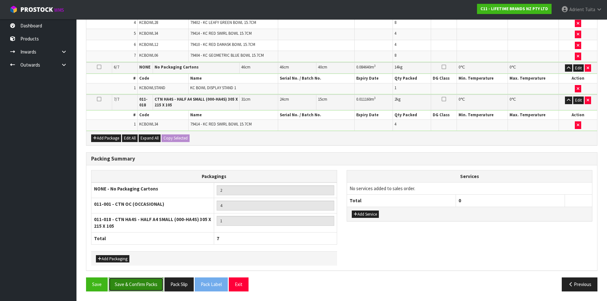
click at [127, 286] on button "Save & Confirm Packs" at bounding box center [136, 285] width 55 height 14
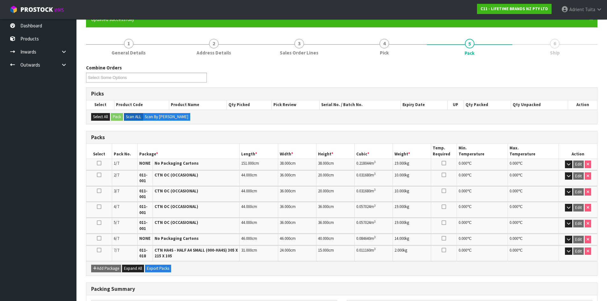
scroll to position [0, 0]
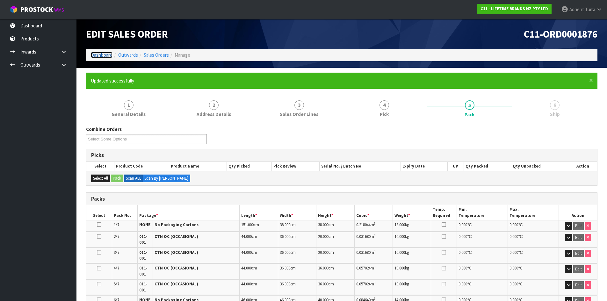
click at [100, 54] on link "Dashboard" at bounding box center [102, 55] width 22 height 6
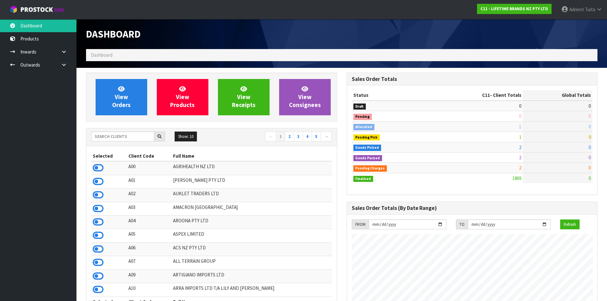
scroll to position [483, 260]
click at [133, 87] on link "View Orders" at bounding box center [122, 97] width 52 height 36
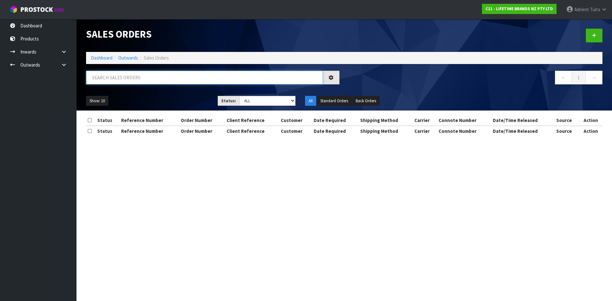
click at [133, 83] on input "text" at bounding box center [204, 78] width 237 height 14
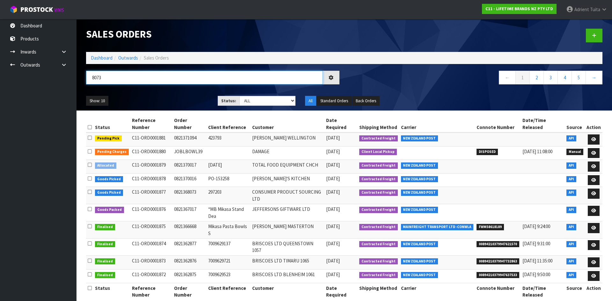
type input "8073"
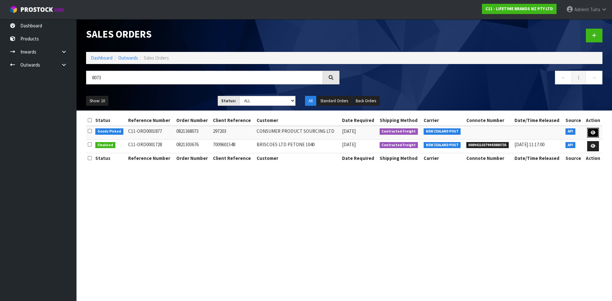
click at [592, 131] on icon at bounding box center [593, 133] width 5 height 4
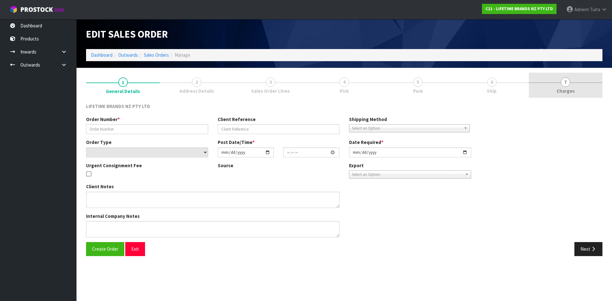
type input "0821368073"
type input "297203"
select select "number:0"
type input "2025-09-09"
type input "14:58:54.000"
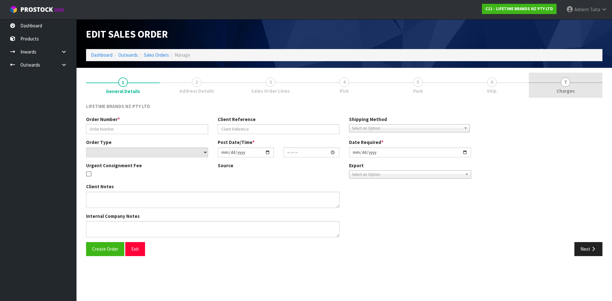
type input "2025-09-10"
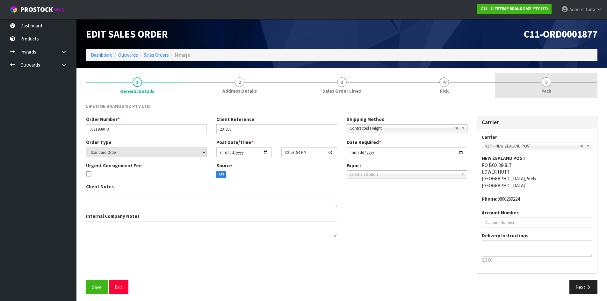
click at [554, 87] on link "5 Pack" at bounding box center [546, 85] width 102 height 25
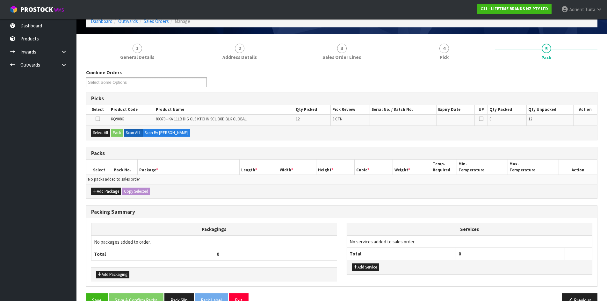
scroll to position [49, 0]
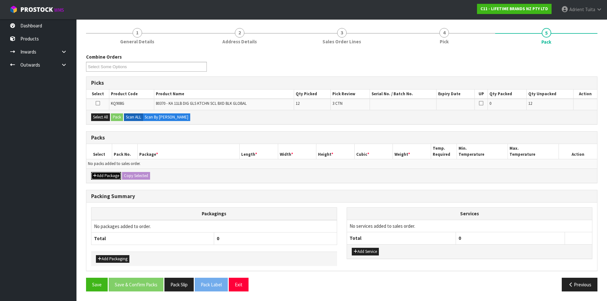
drag, startPoint x: 96, startPoint y: 175, endPoint x: 97, endPoint y: 171, distance: 4.5
click at [97, 174] on button "Add Package" at bounding box center [106, 176] width 30 height 8
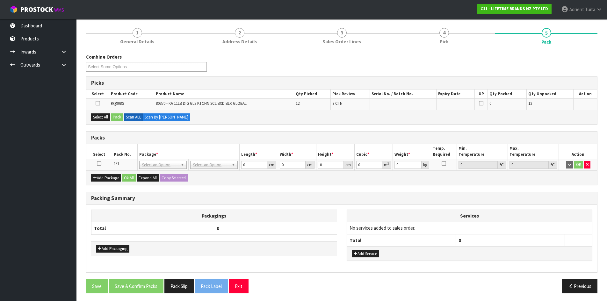
click at [99, 164] on icon at bounding box center [99, 164] width 4 height 0
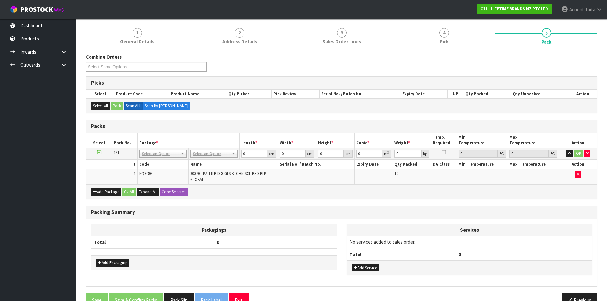
scroll to position [65, 0]
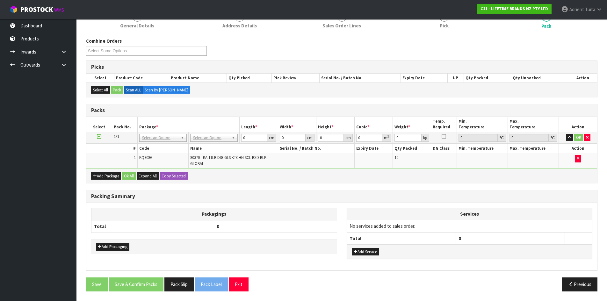
drag, startPoint x: 216, startPoint y: 132, endPoint x: 213, endPoint y: 145, distance: 13.4
click at [214, 139] on td "No Packaging Cartons PLT GEN120 (1200 X 1000) PLT ONE WAY SKID CHEP HIRE PALLET…" at bounding box center [214, 137] width 51 height 11
drag, startPoint x: 214, startPoint y: 138, endPoint x: 211, endPoint y: 148, distance: 10.4
click at [211, 148] on input "text" at bounding box center [214, 147] width 44 height 8
type input "ctn7"
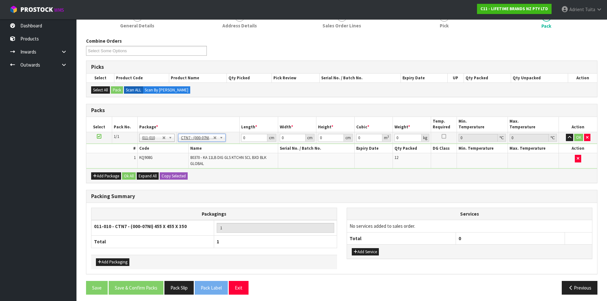
type input "45.5"
type input "35"
type input "0.072459"
type input "8.9"
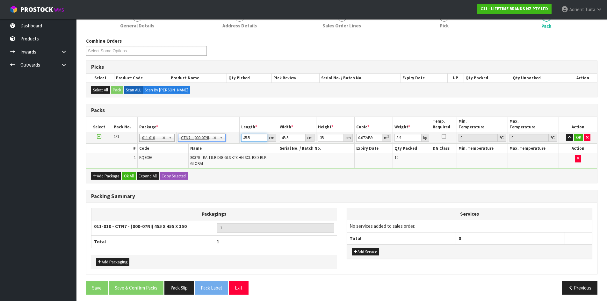
click at [246, 137] on input "45.5" at bounding box center [254, 138] width 26 height 8
drag, startPoint x: 247, startPoint y: 136, endPoint x: 257, endPoint y: 135, distance: 10.3
click at [247, 136] on input "45.5" at bounding box center [254, 138] width 26 height 8
click at [249, 139] on input "45.5" at bounding box center [254, 138] width 26 height 8
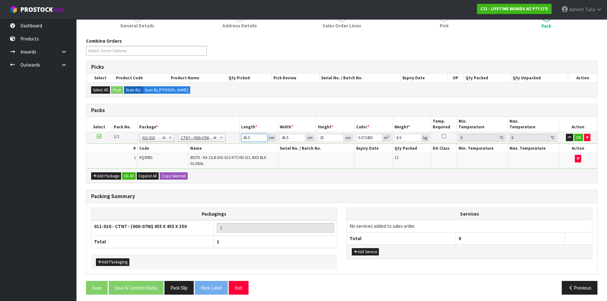
type input "4"
type input "0.00637"
type input "47"
type input "0.074847"
type input "47"
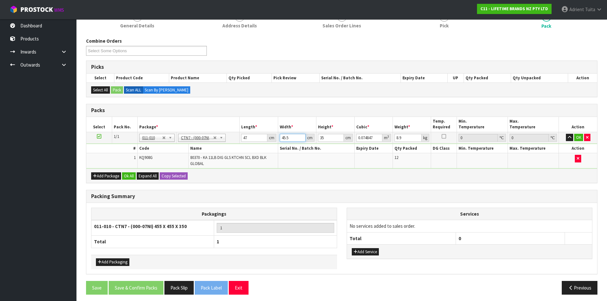
type input "4"
type input "0.00658"
type input "47"
type input "0.077315"
type input "47"
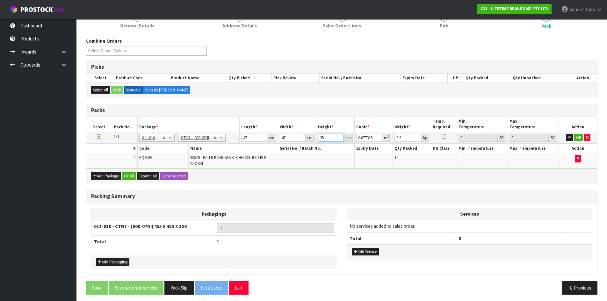
type input "3"
type input "0.006627"
type input "31"
type input "0.068479"
type input "31"
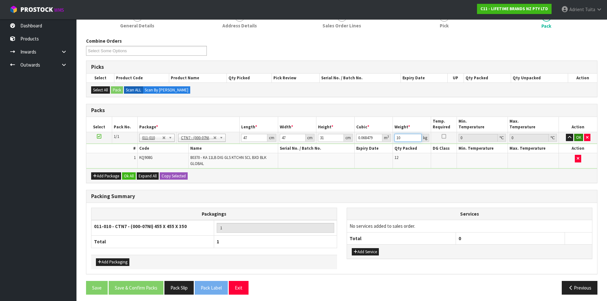
type input "10"
click at [575, 138] on button "OK" at bounding box center [578, 138] width 9 height 8
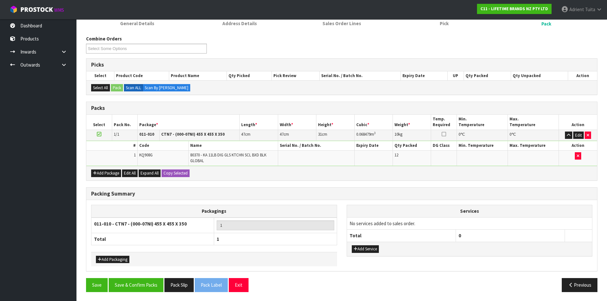
scroll to position [68, 0]
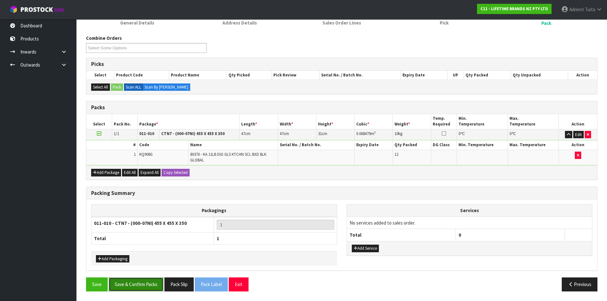
click at [143, 284] on button "Save & Confirm Packs" at bounding box center [136, 285] width 55 height 14
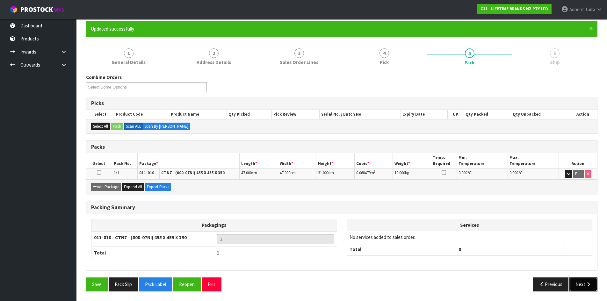
click at [581, 284] on button "Next" at bounding box center [584, 285] width 28 height 14
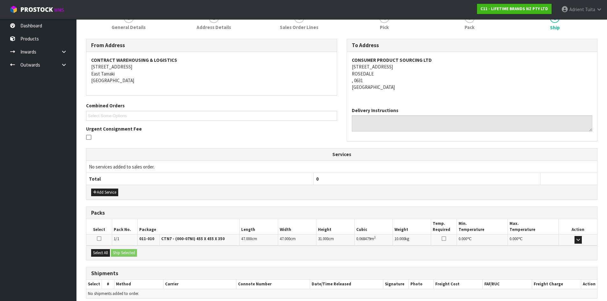
scroll to position [115, 0]
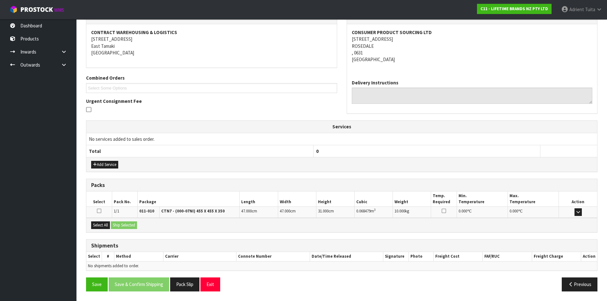
click at [101, 231] on div "Select All Ship Selected" at bounding box center [341, 225] width 511 height 14
drag, startPoint x: 103, startPoint y: 230, endPoint x: 116, endPoint y: 225, distance: 13.5
click at [103, 229] on div "Select All Ship Selected" at bounding box center [341, 225] width 511 height 14
drag, startPoint x: 99, startPoint y: 228, endPoint x: 102, endPoint y: 227, distance: 3.9
click at [99, 227] on button "Select All" at bounding box center [100, 226] width 19 height 8
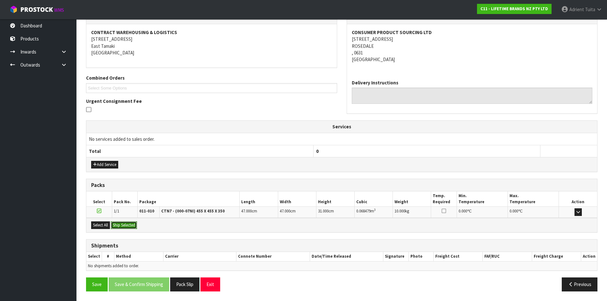
click at [118, 224] on button "Ship Selected" at bounding box center [124, 226] width 26 height 8
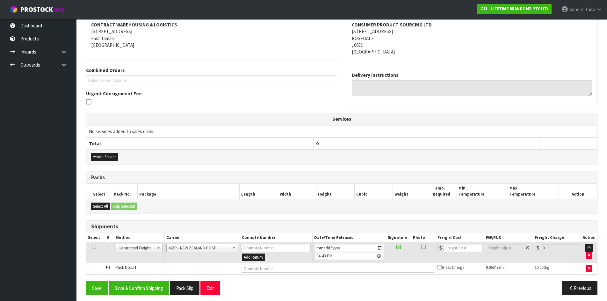
scroll to position [126, 0]
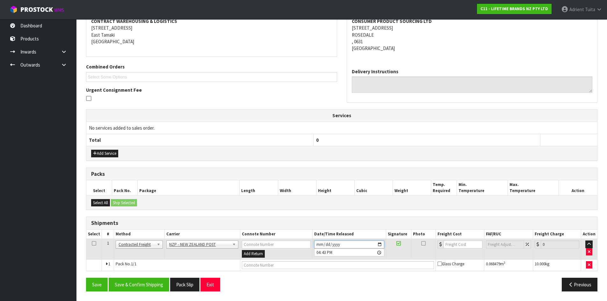
click at [379, 247] on input "2025-09-10" at bounding box center [349, 245] width 70 height 8
type input "2025-09-11"
click at [164, 281] on button "Save & Confirm Shipping" at bounding box center [139, 285] width 61 height 14
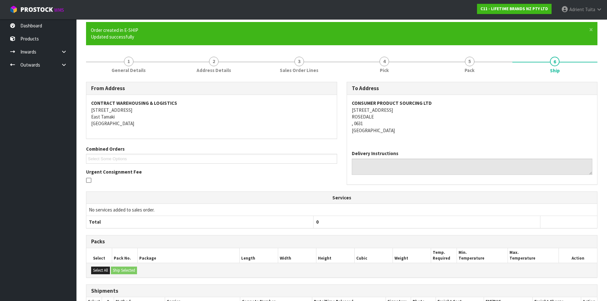
scroll to position [117, 0]
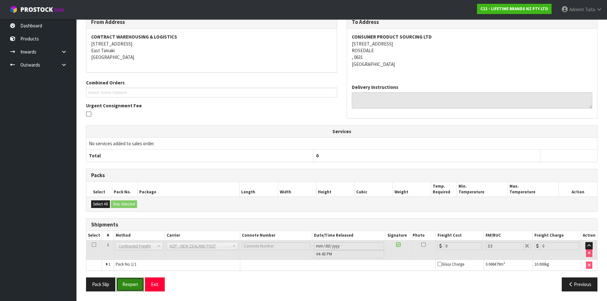
click at [130, 286] on button "Reopen" at bounding box center [130, 285] width 28 height 14
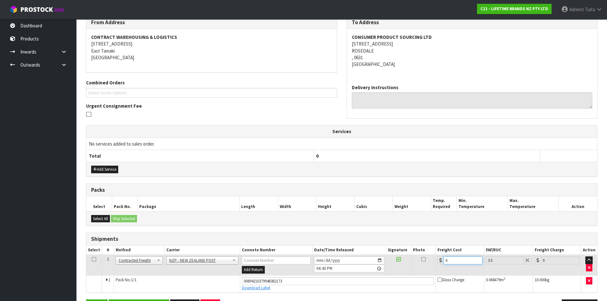
click at [457, 261] on input "0" at bounding box center [463, 261] width 39 height 8
type input "4"
type input "4.14"
type input "4.3"
type input "4.45"
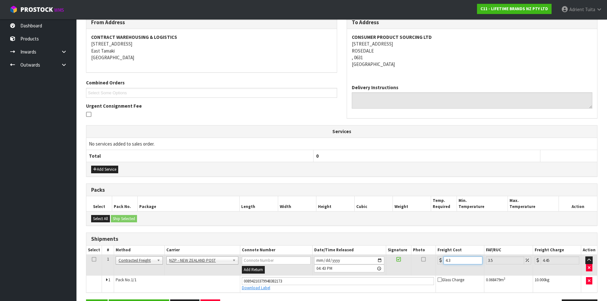
type input "4.33"
type input "4.48"
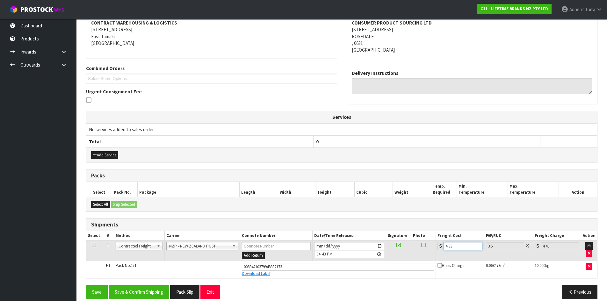
scroll to position [132, 0]
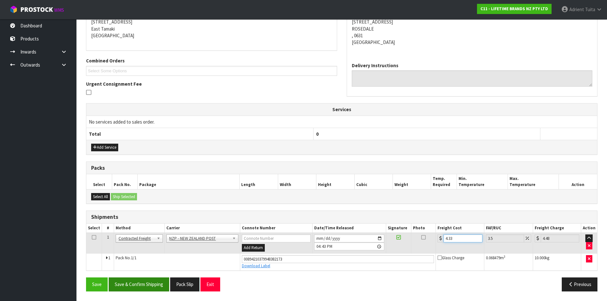
type input "4.33"
click at [135, 288] on button "Save & Confirm Shipping" at bounding box center [139, 285] width 61 height 14
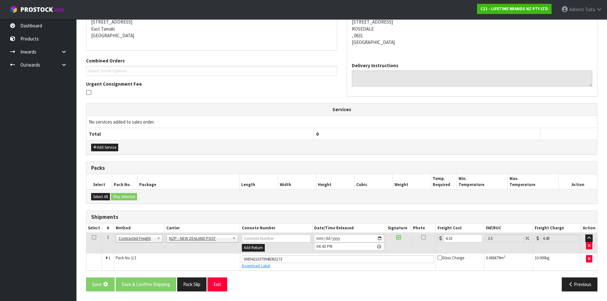
scroll to position [0, 0]
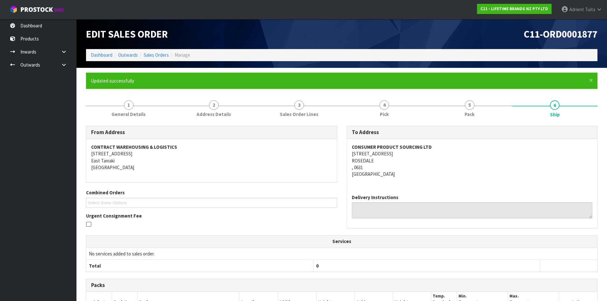
drag, startPoint x: 7, startPoint y: 252, endPoint x: 0, endPoint y: 296, distance: 44.2
click at [583, 9] on span "Adrient" at bounding box center [577, 9] width 15 height 6
click at [579, 24] on link "Logout" at bounding box center [582, 25] width 50 height 9
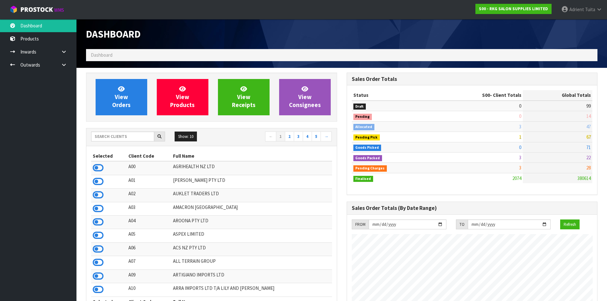
scroll to position [483, 260]
click at [140, 139] on input "text" at bounding box center [122, 137] width 63 height 10
type input "C11"
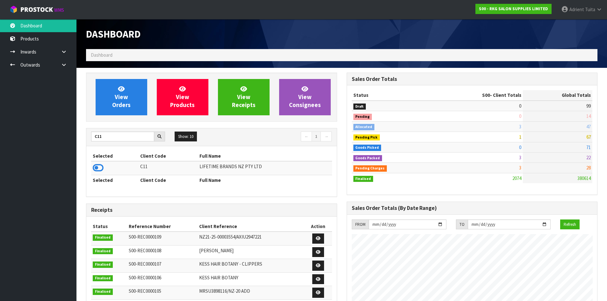
click at [104, 165] on td at bounding box center [115, 168] width 48 height 14
click at [102, 166] on icon at bounding box center [98, 168] width 11 height 10
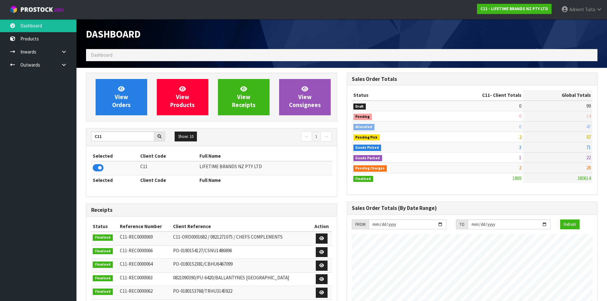
click at [109, 115] on div "View Orders View Products View Receipts View Consignees" at bounding box center [211, 97] width 251 height 49
click at [112, 102] on link "View Orders" at bounding box center [122, 97] width 52 height 36
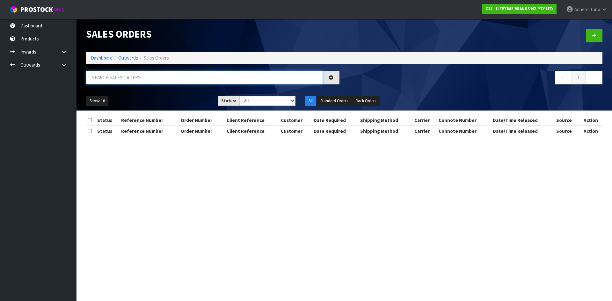
click at [114, 74] on input "text" at bounding box center [204, 78] width 237 height 14
paste input "KCBOWLSTAND2"
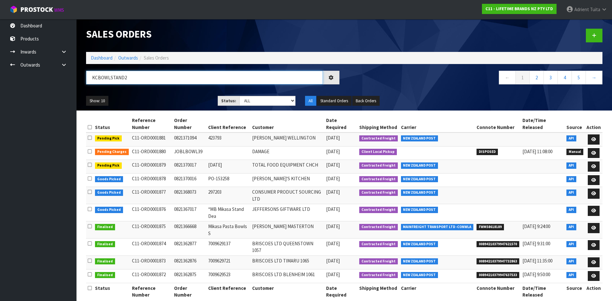
type input "KCBOWLSTAND2"
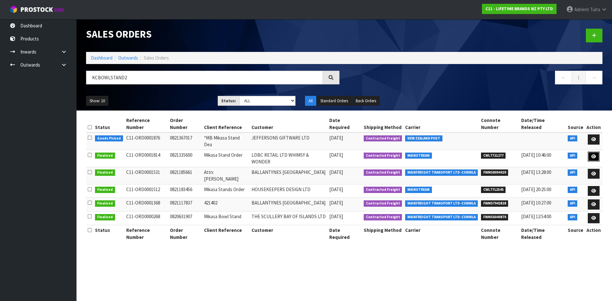
click at [591, 152] on link at bounding box center [594, 157] width 12 height 10
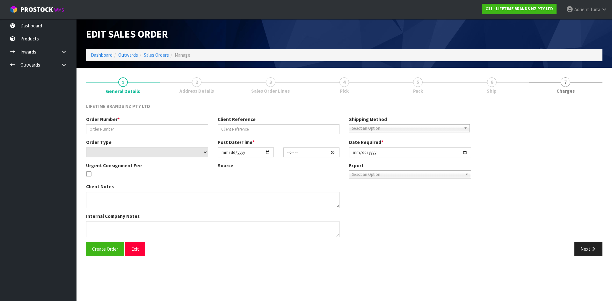
type input "0821335600"
type input "Mikasa Stand Order"
select select "number:0"
type input "[DATE]"
type input "06:13:46.000"
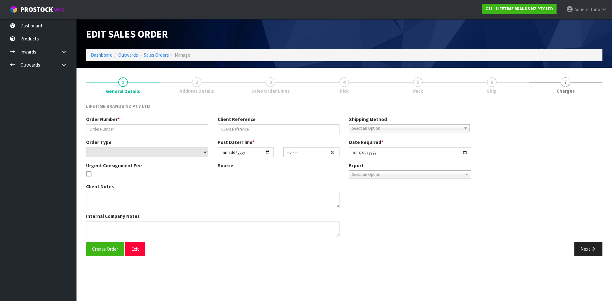
type input "[DATE]"
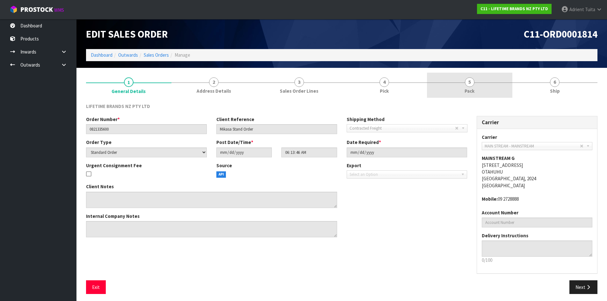
click at [433, 85] on link "5 Pack" at bounding box center [469, 85] width 85 height 25
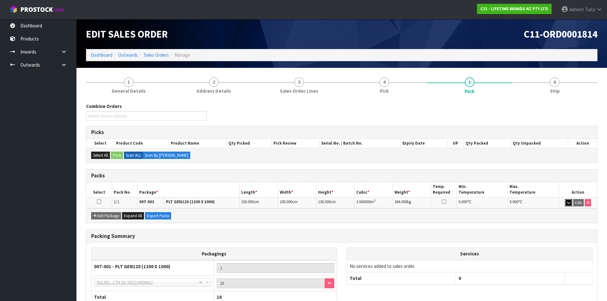
click at [567, 204] on icon "button" at bounding box center [569, 203] width 4 height 4
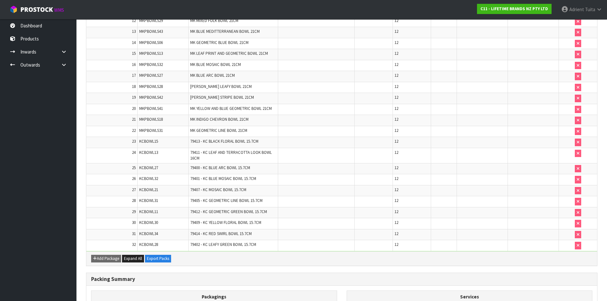
scroll to position [419, 0]
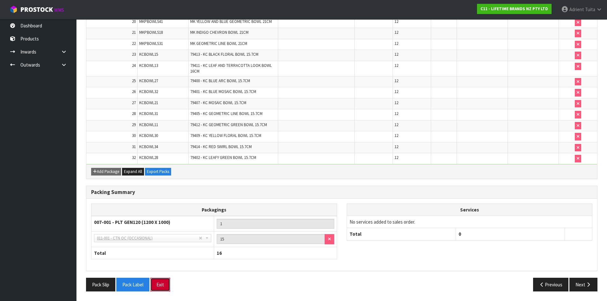
click at [161, 279] on button "Exit" at bounding box center [160, 285] width 20 height 14
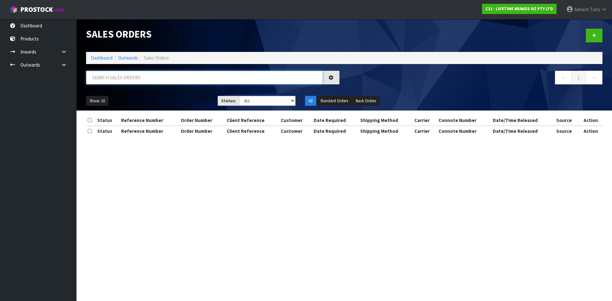
click at [165, 81] on input "text" at bounding box center [204, 78] width 237 height 14
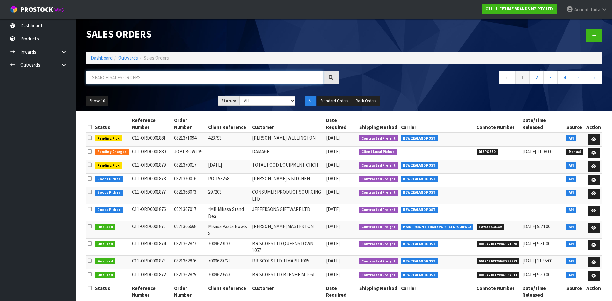
paste input "KCBOWLSTAND2"
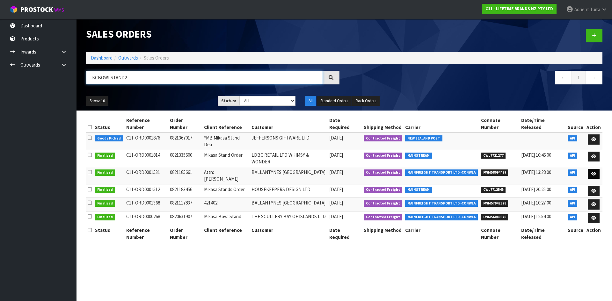
type input "KCBOWLSTAND2"
click at [590, 169] on link at bounding box center [594, 174] width 12 height 10
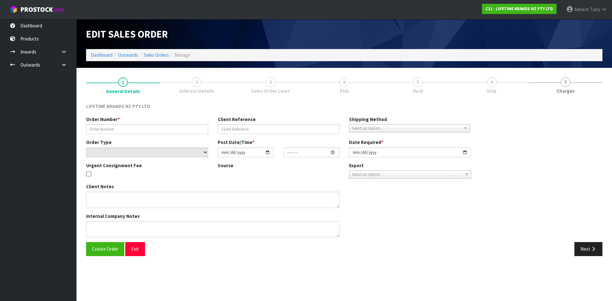
type input "0821185661"
type input "Attn: [PERSON_NAME]"
select select "number:0"
type input "[DATE]"
type input "18:02:59.000"
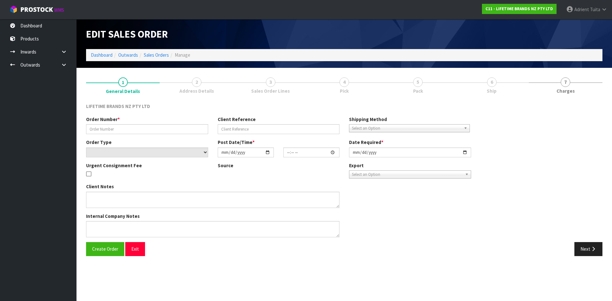
type input "[DATE]"
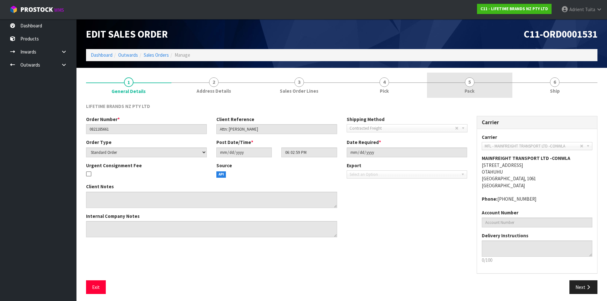
click at [444, 86] on link "5 Pack" at bounding box center [469, 85] width 85 height 25
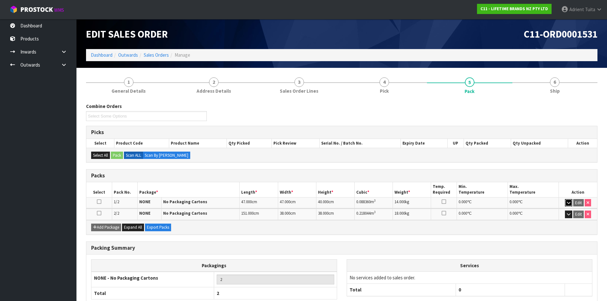
click at [567, 204] on icon "button" at bounding box center [569, 203] width 4 height 4
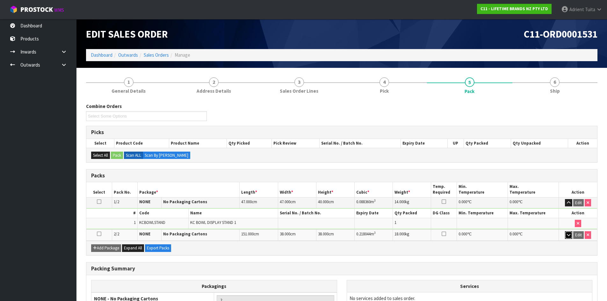
click at [568, 235] on icon "button" at bounding box center [569, 235] width 4 height 4
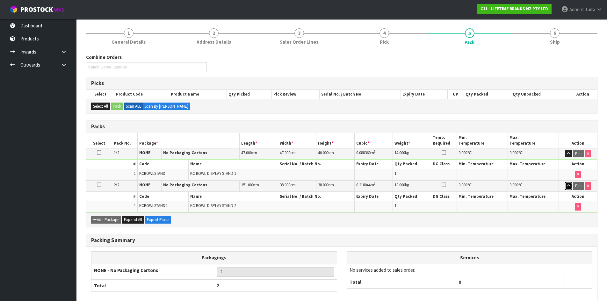
scroll to position [82, 0]
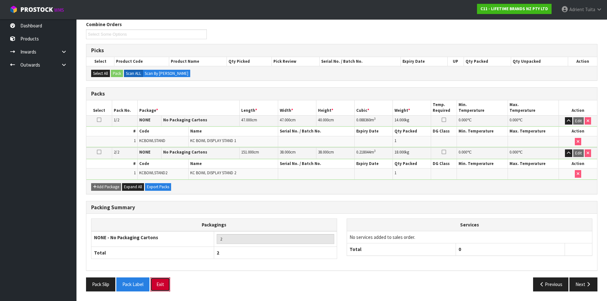
click at [169, 289] on button "Exit" at bounding box center [160, 285] width 20 height 14
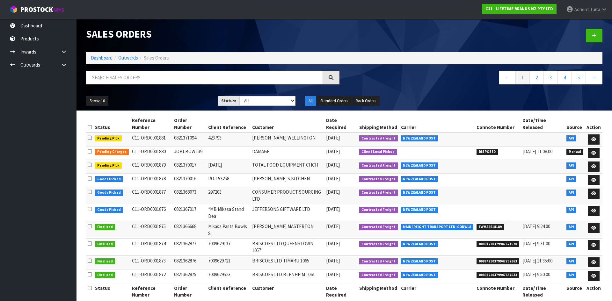
drag, startPoint x: 186, startPoint y: 86, endPoint x: 191, endPoint y: 80, distance: 8.1
click at [187, 83] on div at bounding box center [212, 80] width 263 height 18
click at [190, 80] on input "text" at bounding box center [204, 78] width 237 height 14
paste input "KCBOWLSTAND2"
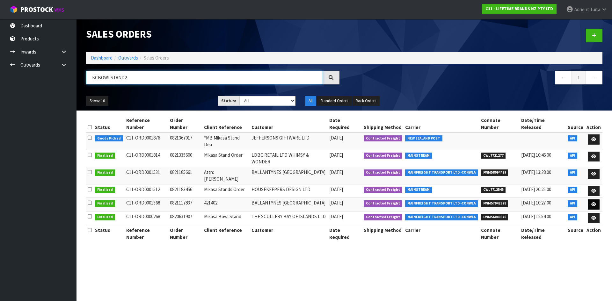
type input "KCBOWLSTAND2"
click at [593, 200] on link at bounding box center [594, 205] width 12 height 10
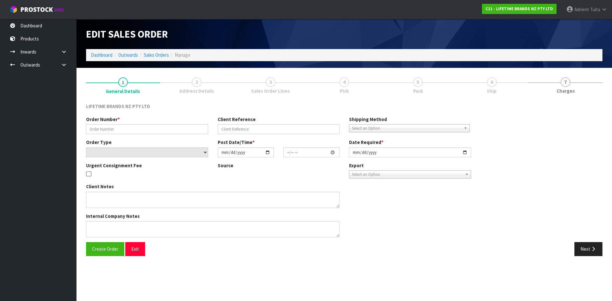
type input "0821117837"
type input "421402"
select select "number:0"
type input "[DATE]"
type input "17:32:39.000"
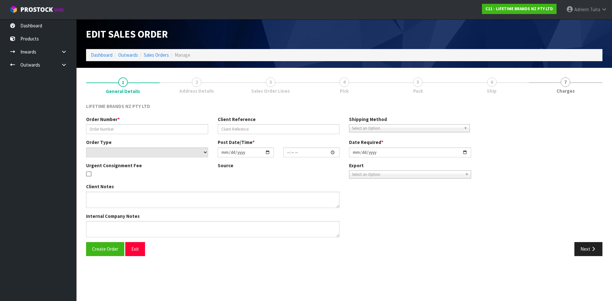
type input "[DATE]"
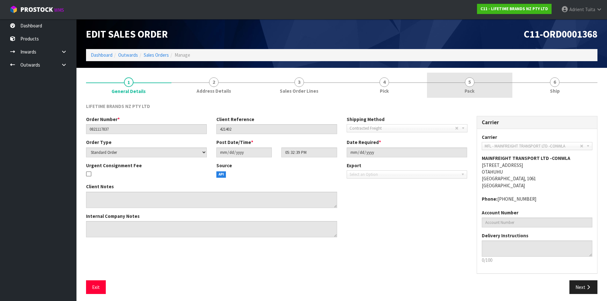
click at [480, 84] on link "5 Pack" at bounding box center [469, 85] width 85 height 25
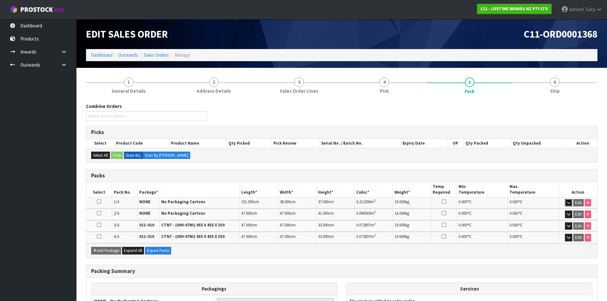
click at [572, 203] on button "button" at bounding box center [568, 203] width 7 height 8
